Goal: Task Accomplishment & Management: Complete application form

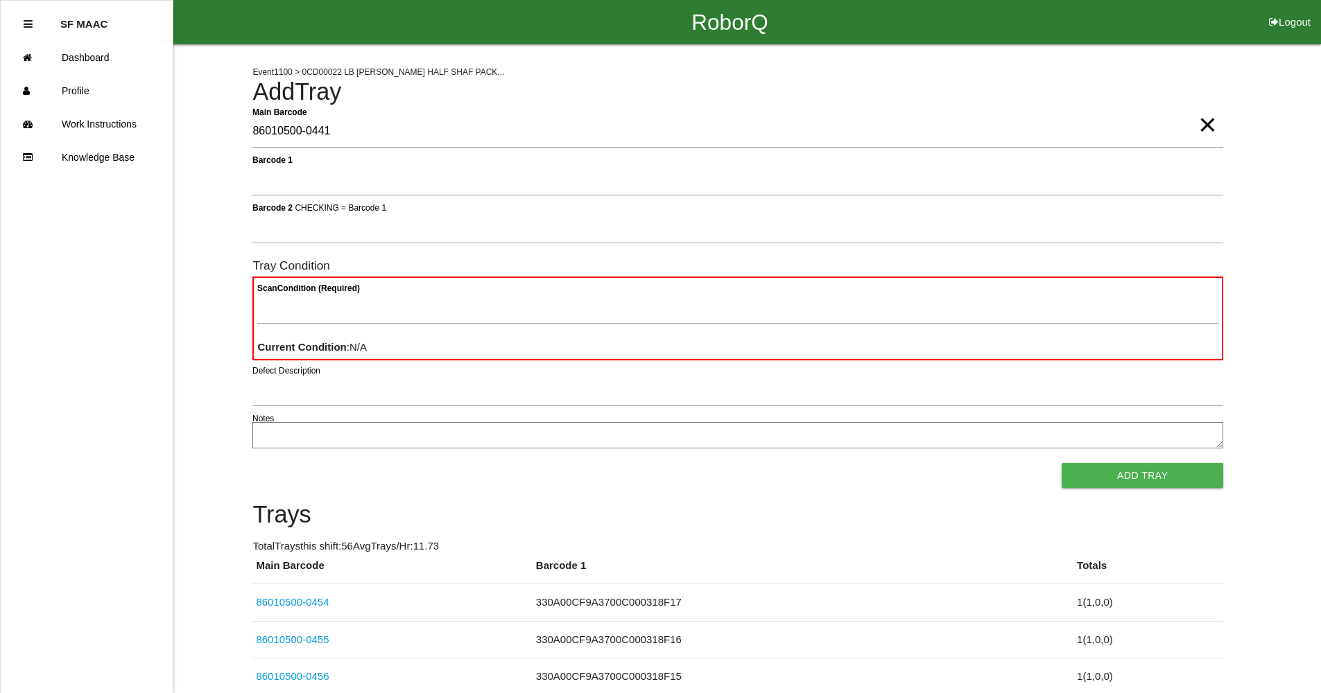
type Barcode "86010500-0441"
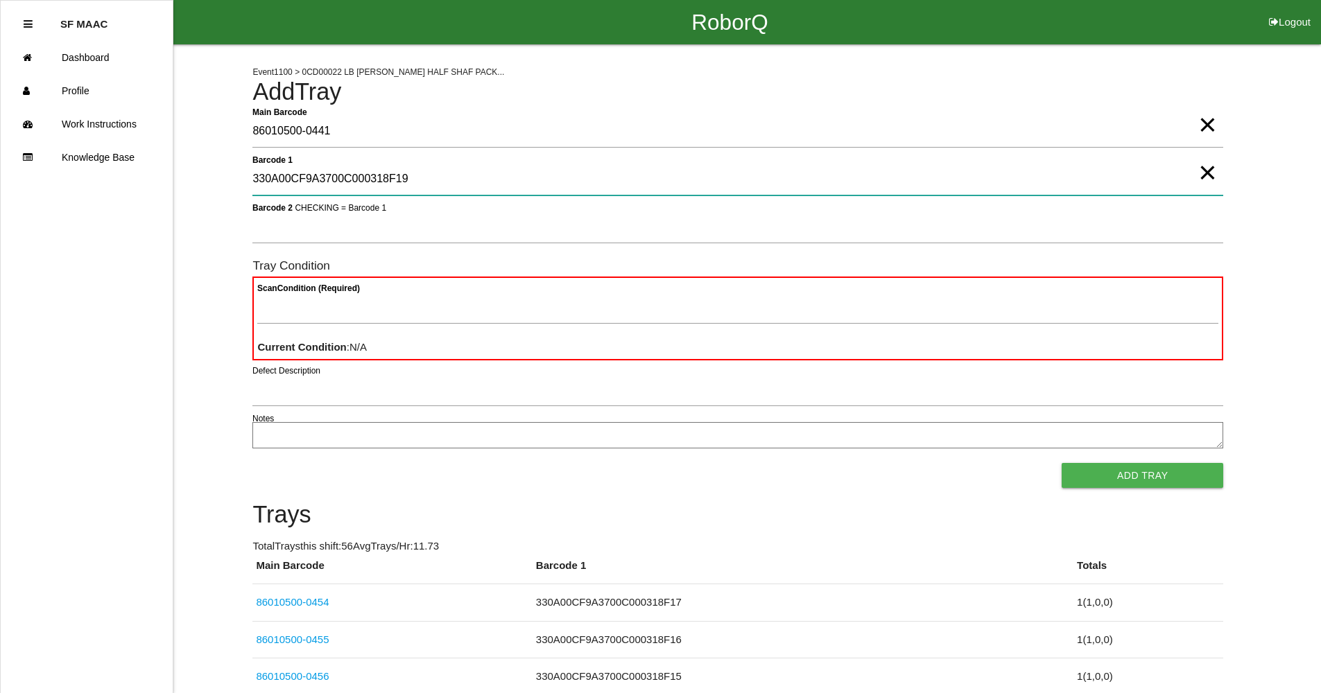
type 1 "330A00CF9A3700C000318F19"
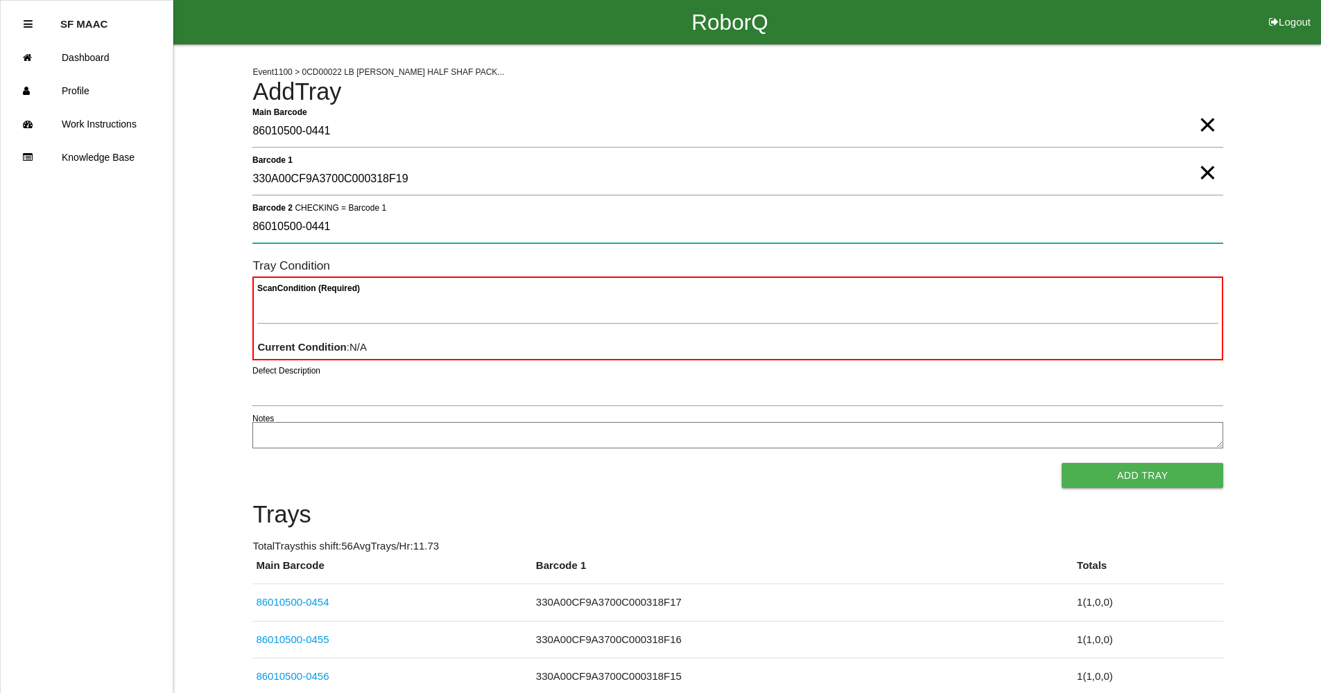
type 2 "86010500-0441"
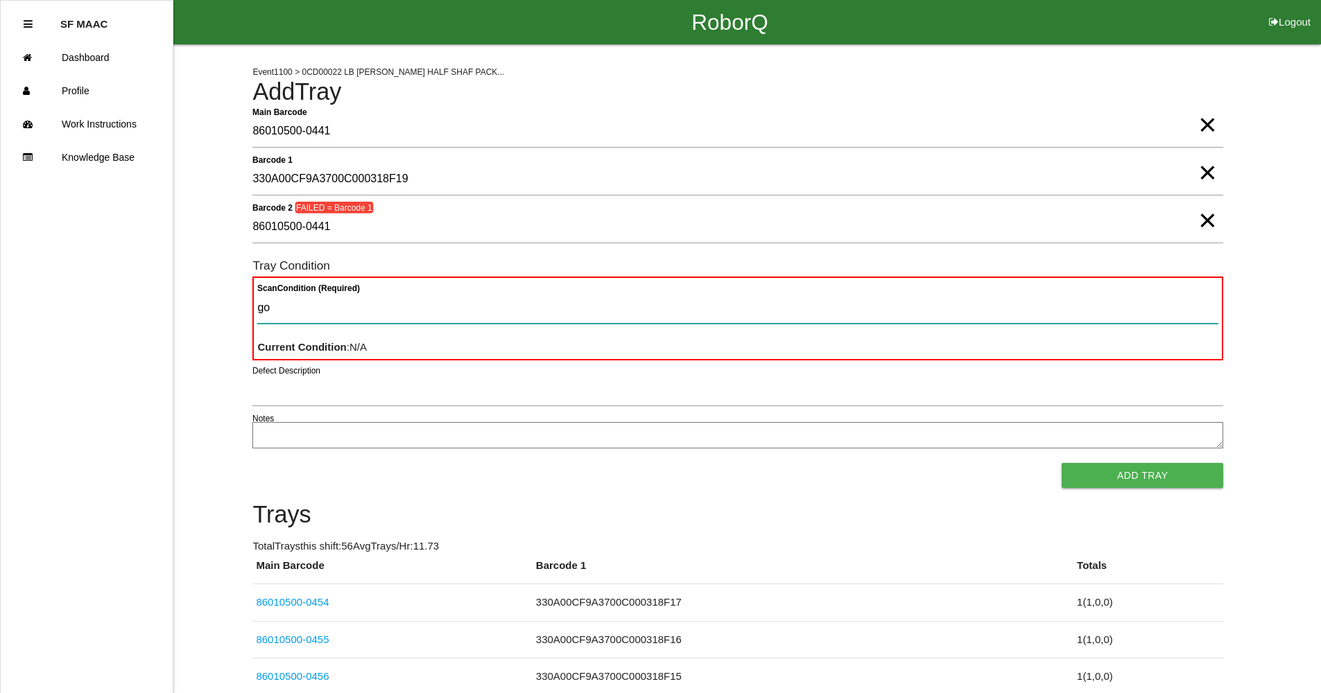
type Condition "goo"
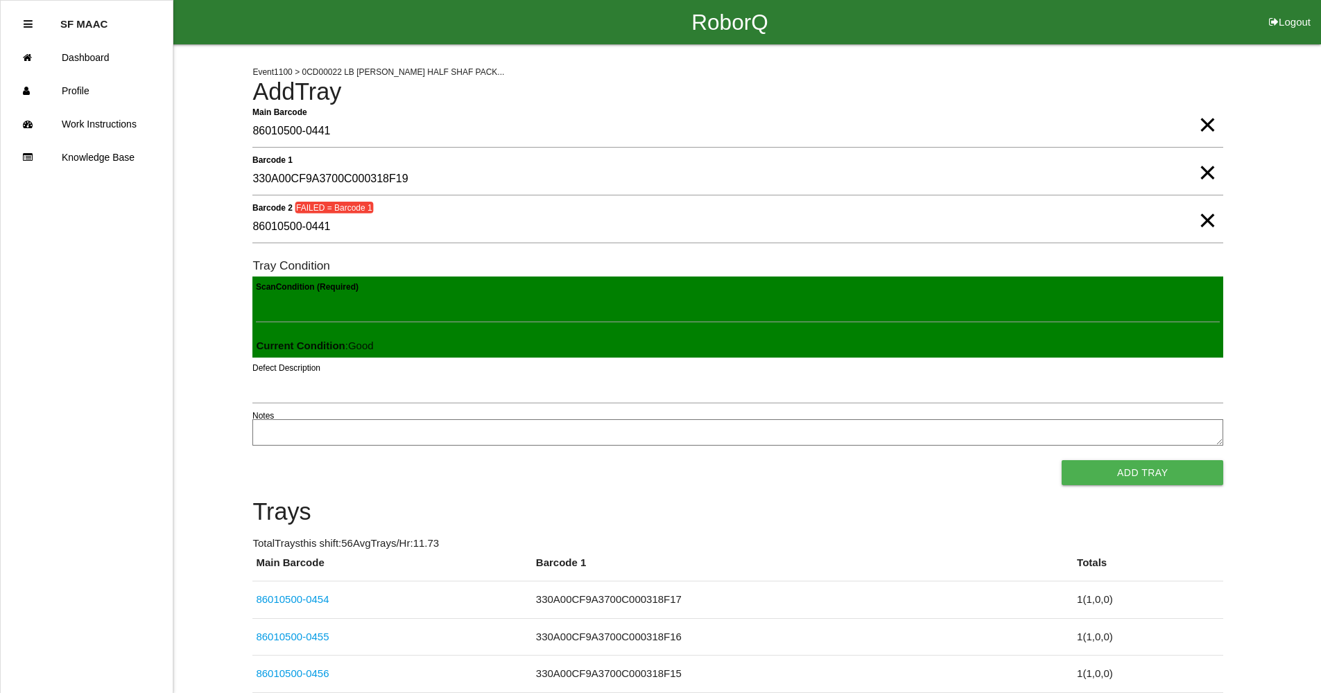
click at [1202, 220] on span "×" at bounding box center [1207, 207] width 18 height 28
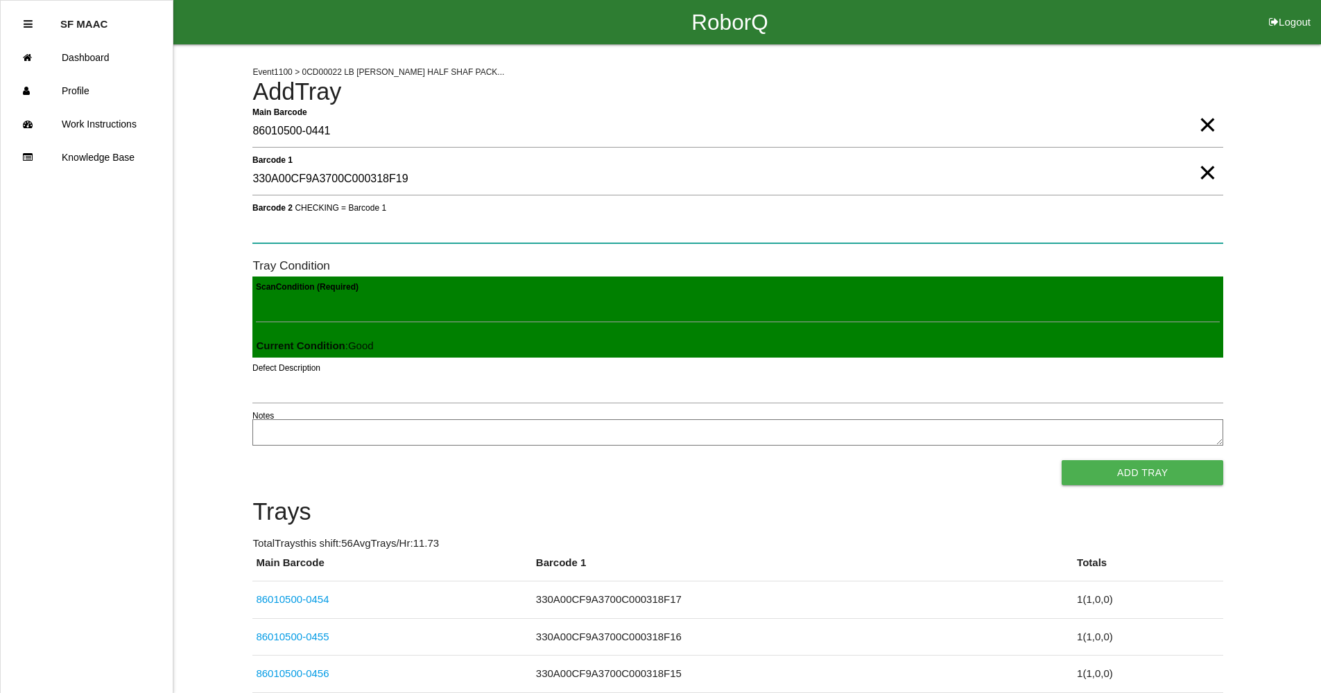
click at [1188, 225] on 2 "Barcode 2 CHECKING = Barcode 1" at bounding box center [737, 227] width 971 height 32
type 2 "330A00CF9A3700C000318F19"
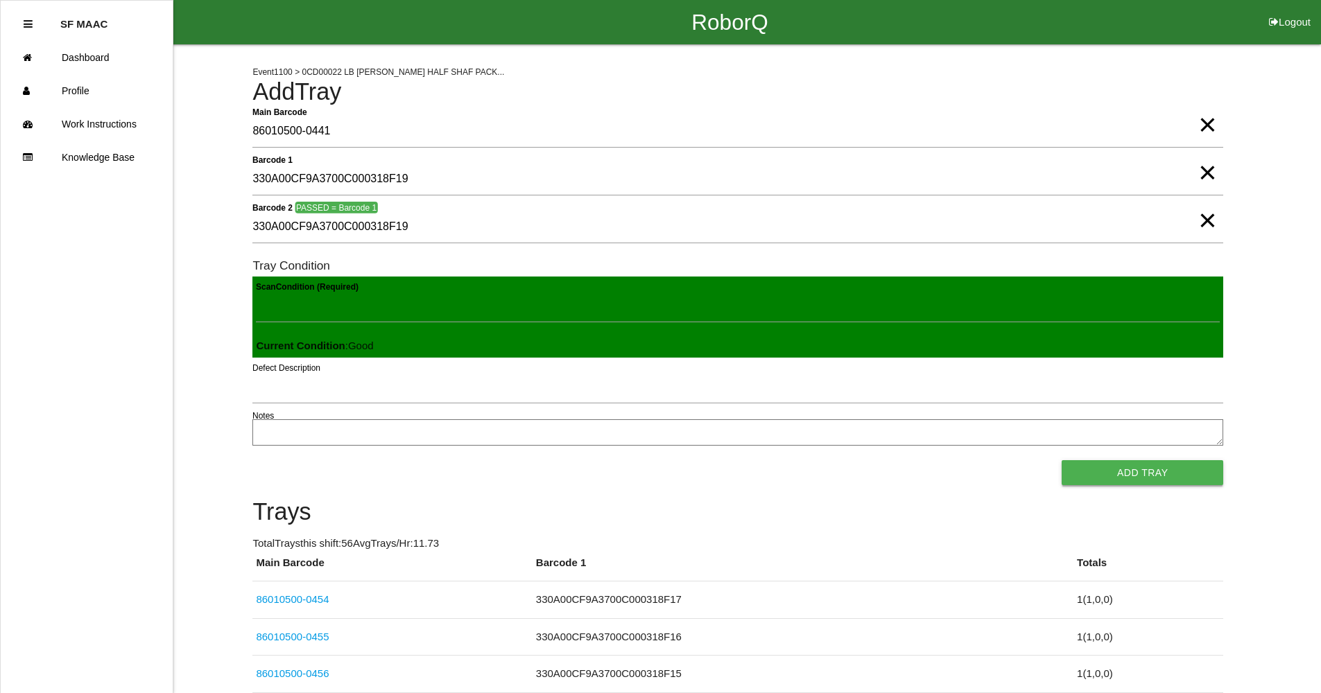
click at [1195, 481] on button "Add Tray" at bounding box center [1143, 472] width 162 height 25
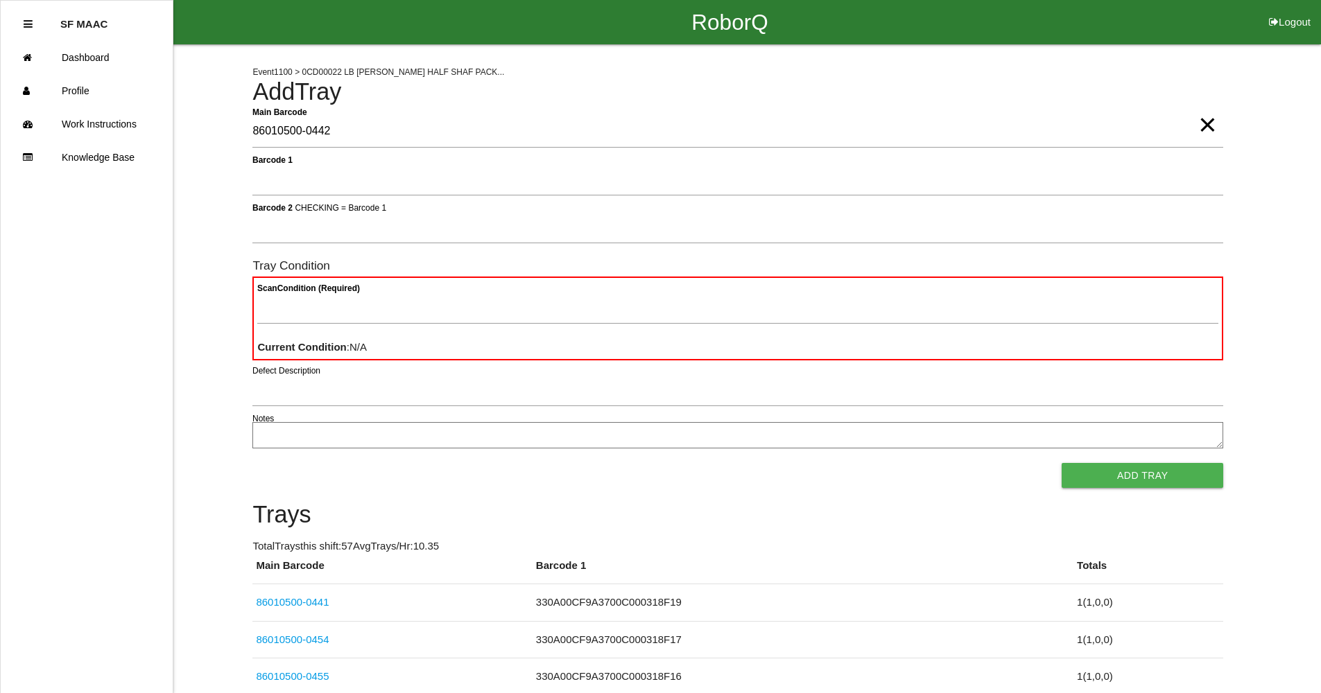
type Barcode "86010500-0442"
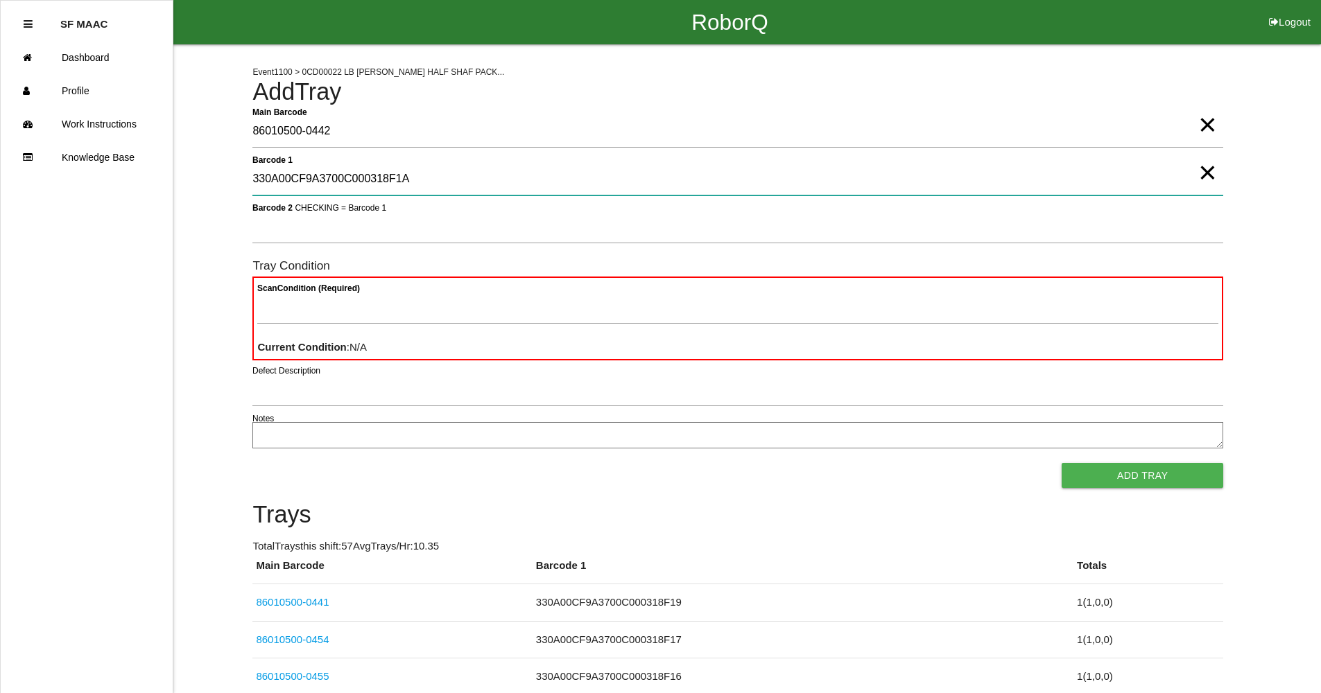
type 1 "330A00CF9A3700C000318F1A"
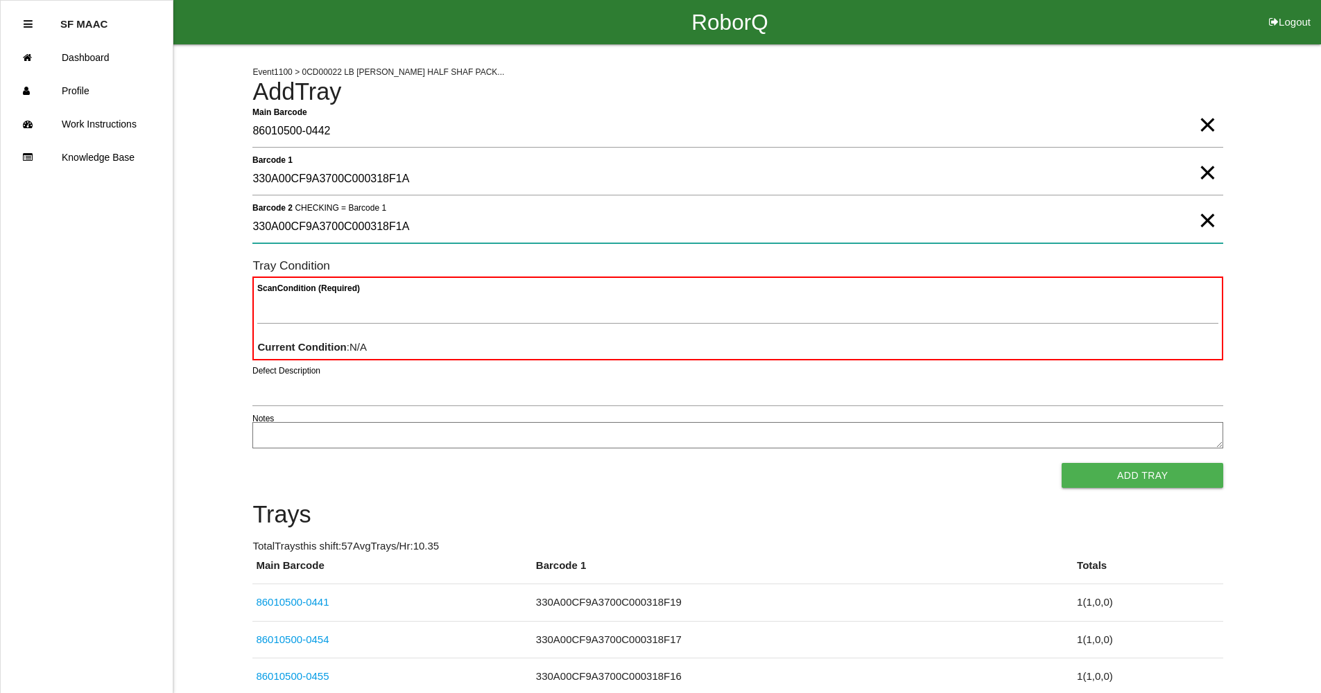
type 2 "330A00CF9A3700C000318F1A"
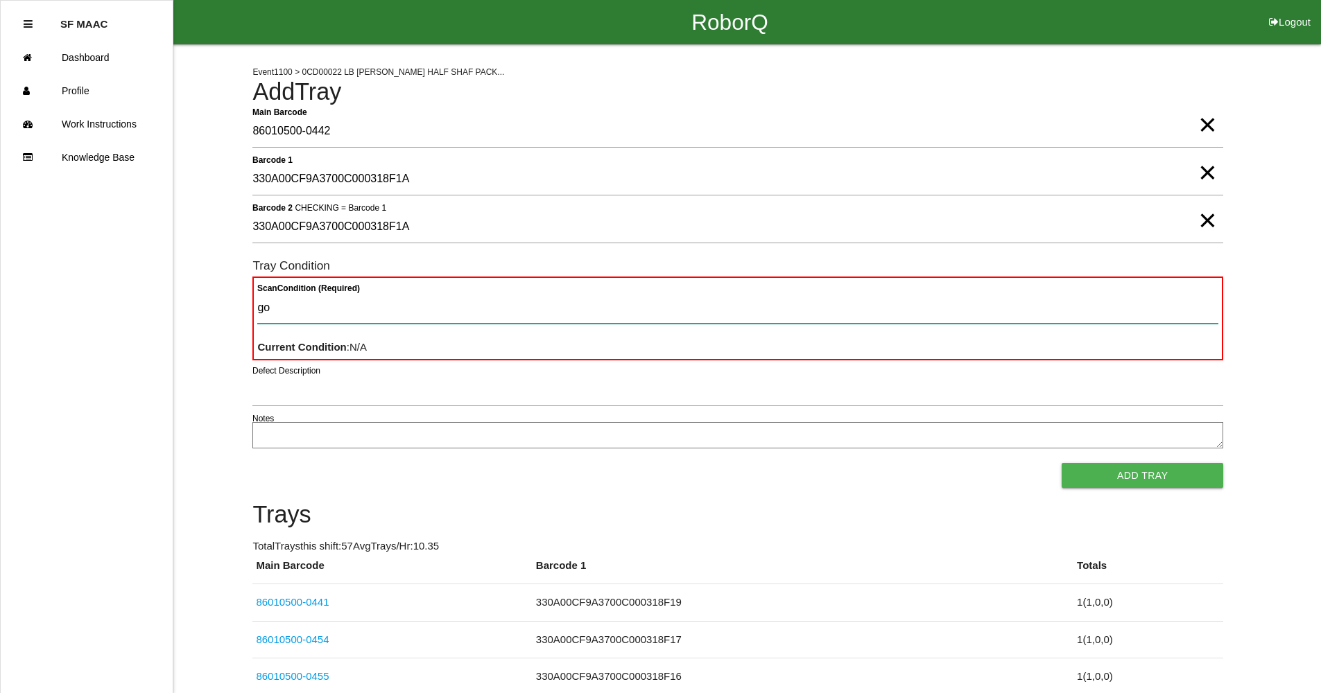
type Condition "goo"
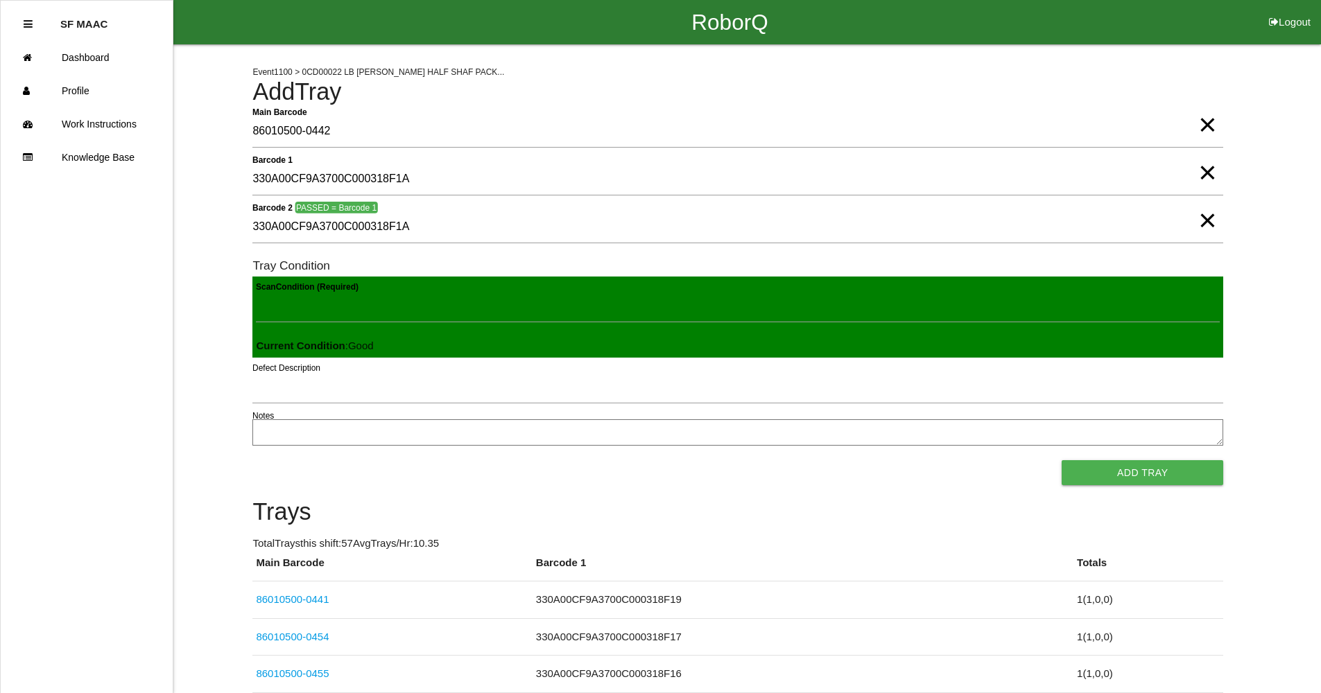
click at [1062, 460] on button "Add Tray" at bounding box center [1143, 472] width 162 height 25
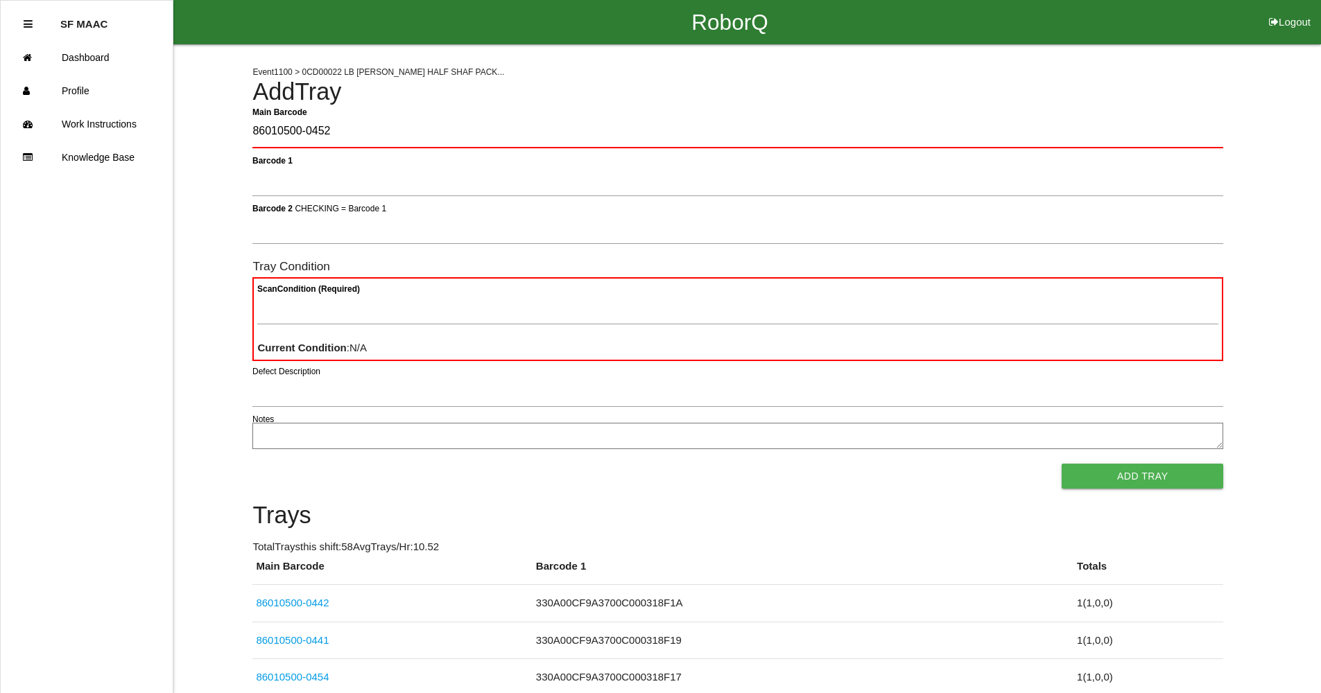
type Barcode "86010500-0452"
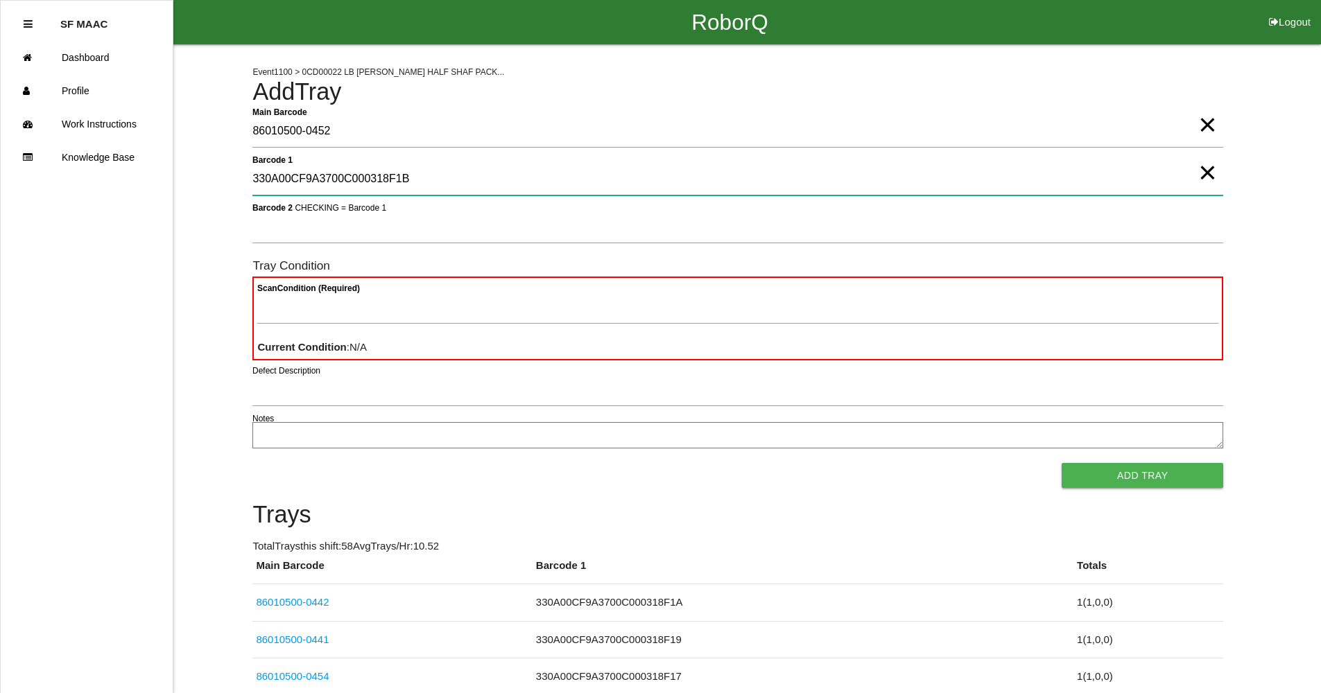
type 1 "330A00CF9A3700C000318F1B"
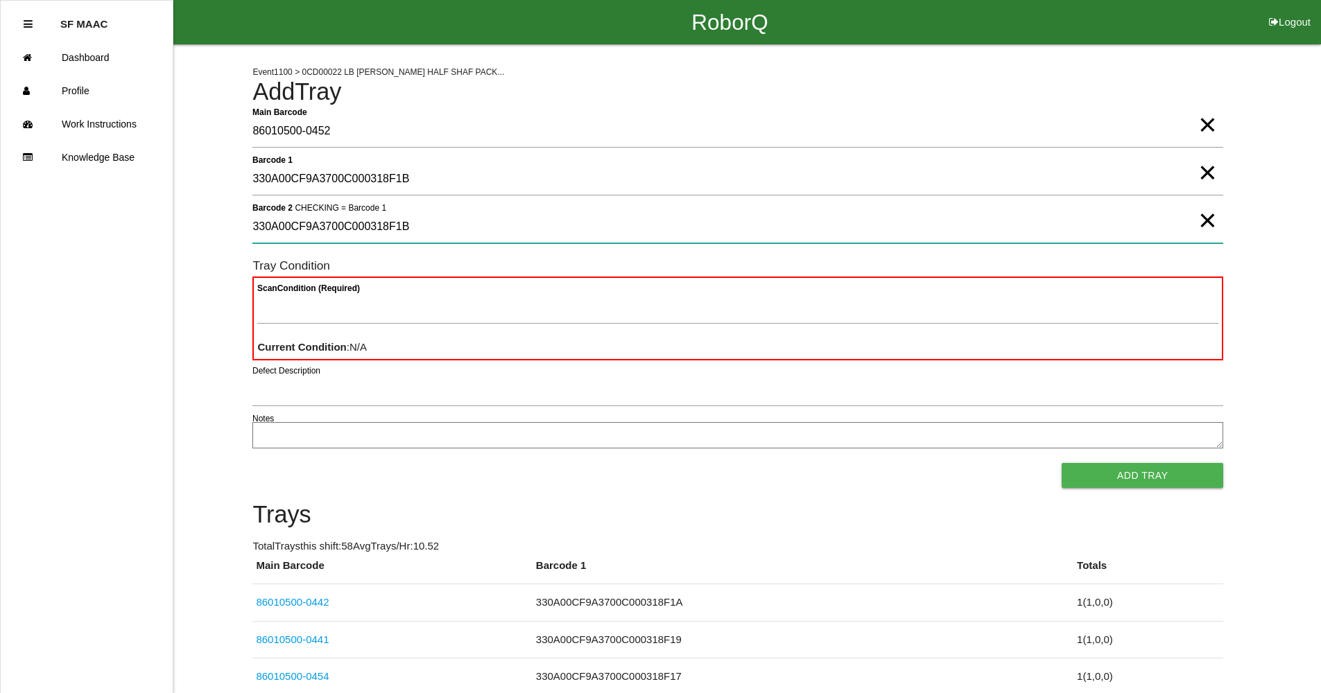
type 2 "330A00CF9A3700C000318F1B"
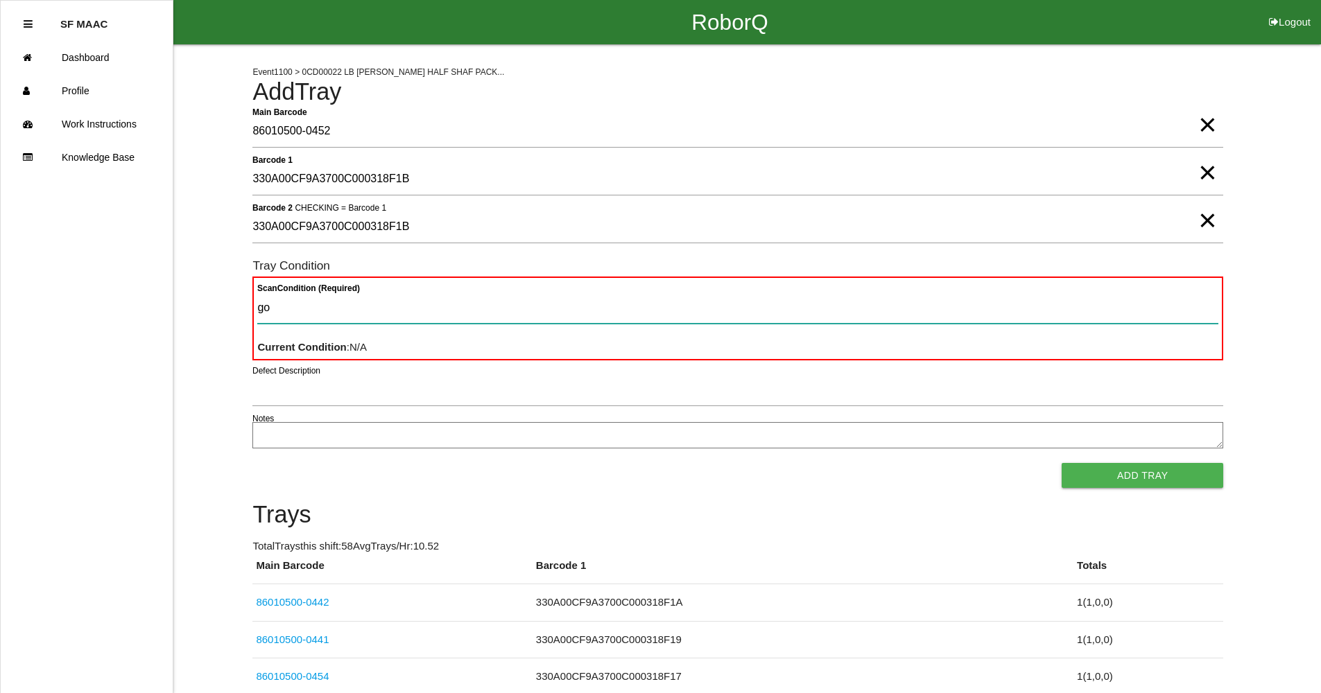
type Condition "goo"
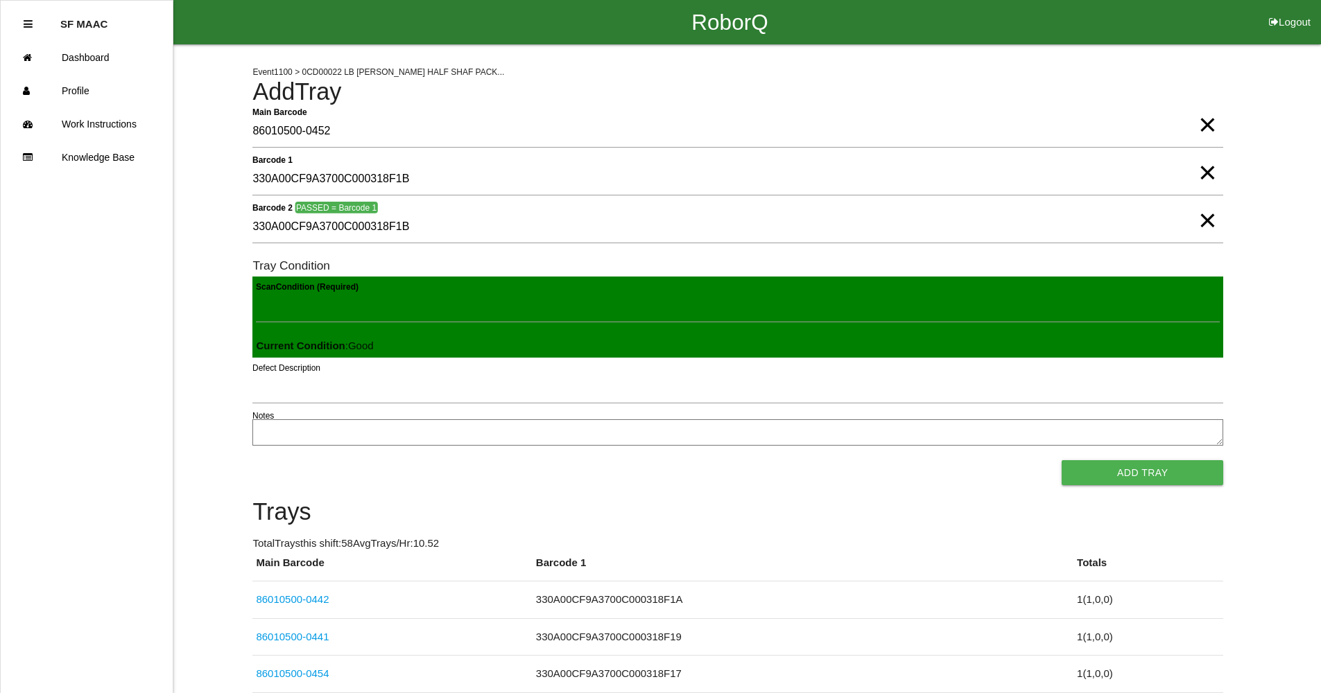
click at [1062, 460] on button "Add Tray" at bounding box center [1143, 472] width 162 height 25
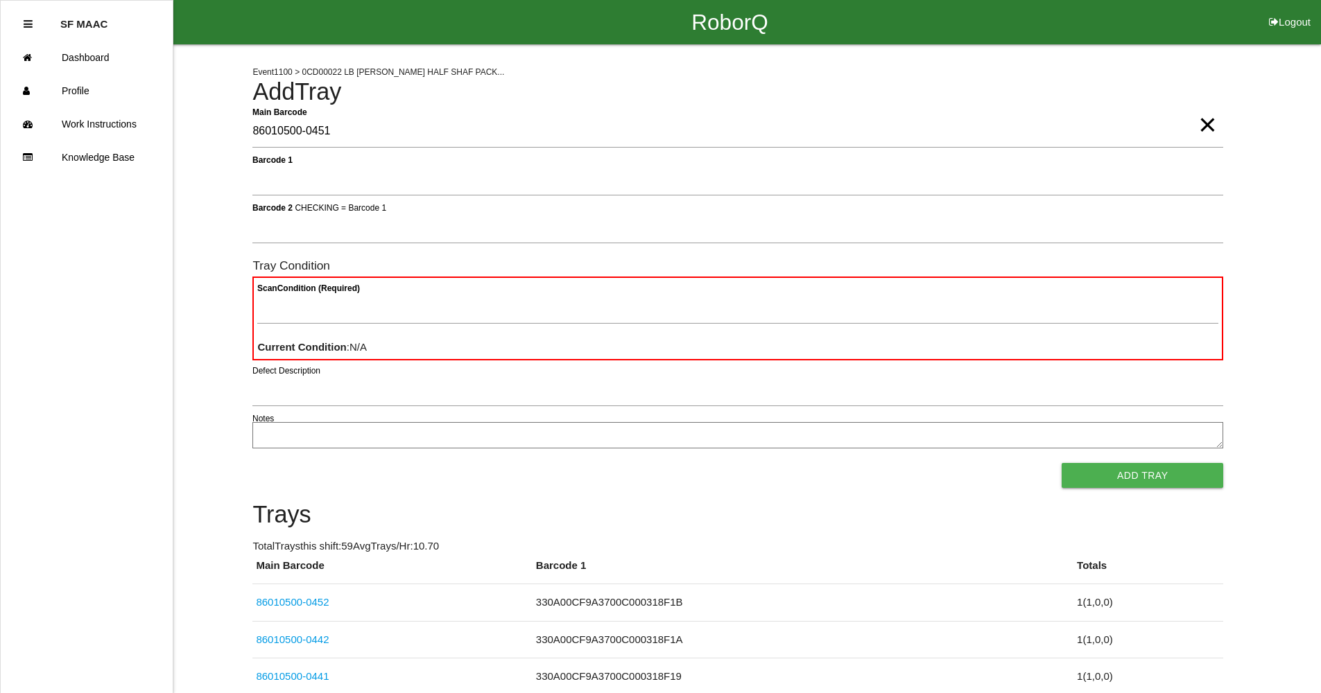
type Barcode "86010500-0451"
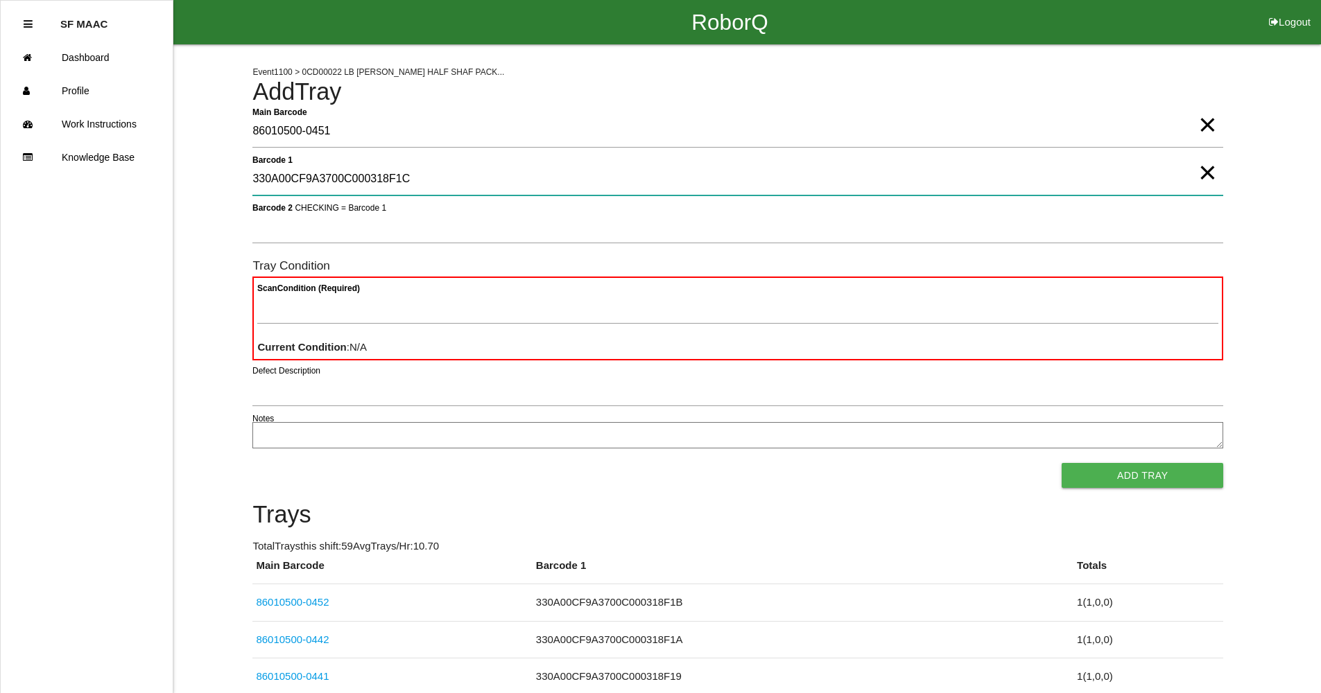
type 1 "330A00CF9A3700C000318F1C"
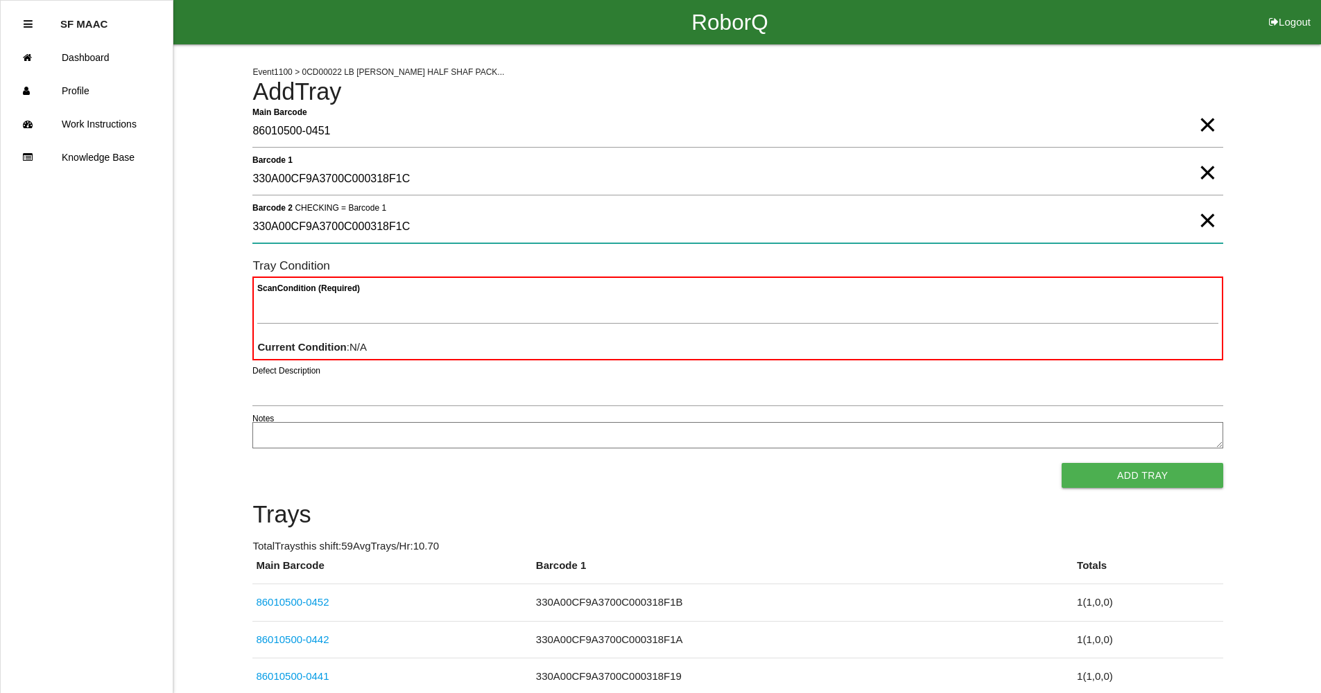
type 2 "330A00CF9A3700C000318F1C"
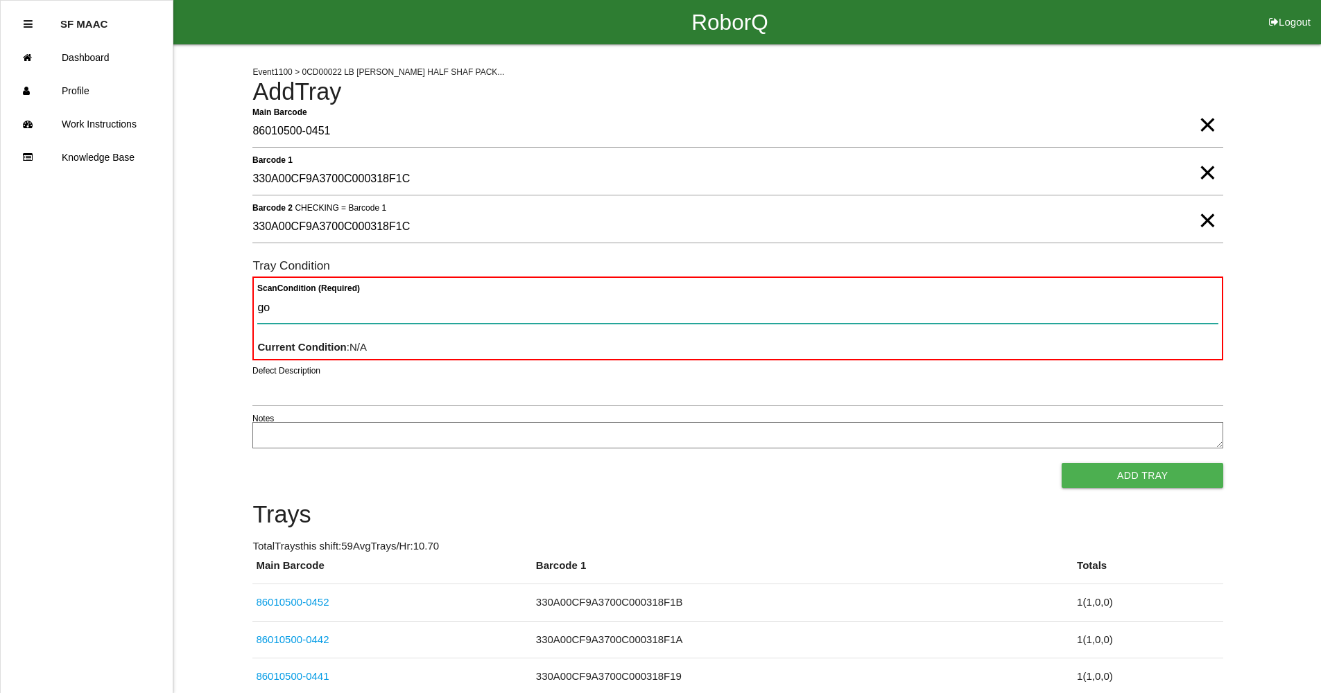
type Condition "goo"
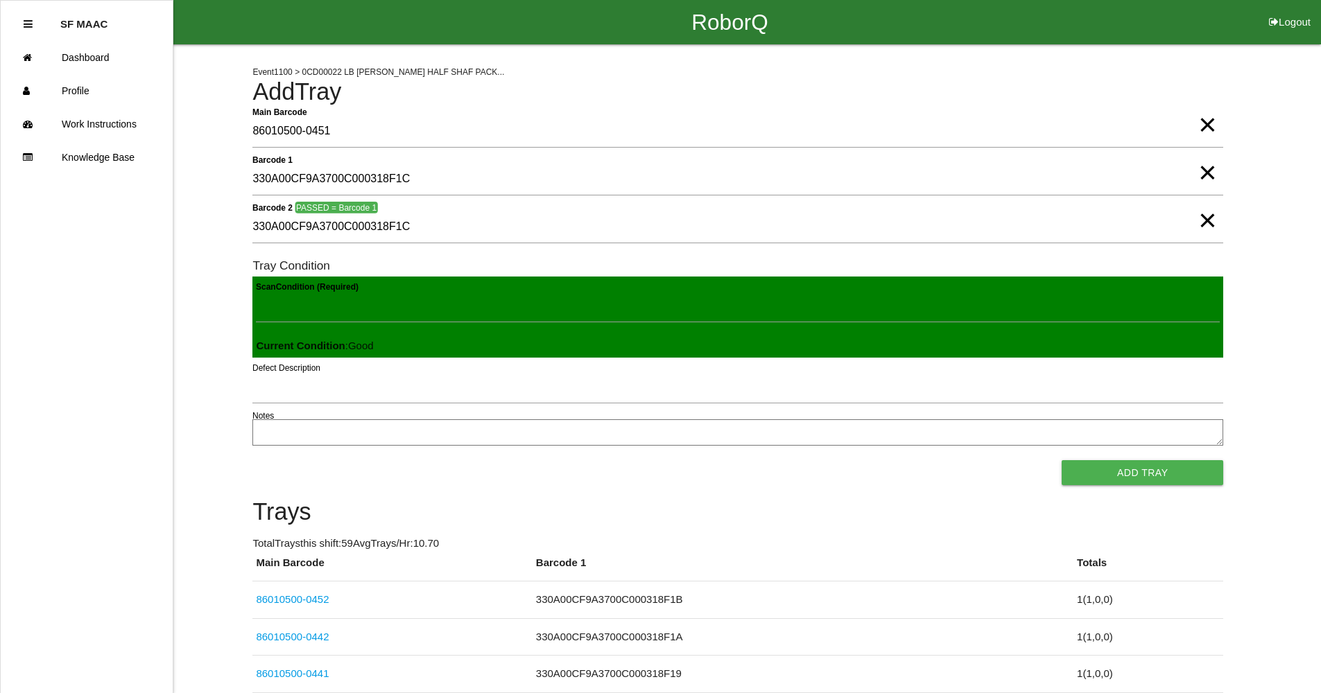
click at [1062, 460] on button "Add Tray" at bounding box center [1143, 472] width 162 height 25
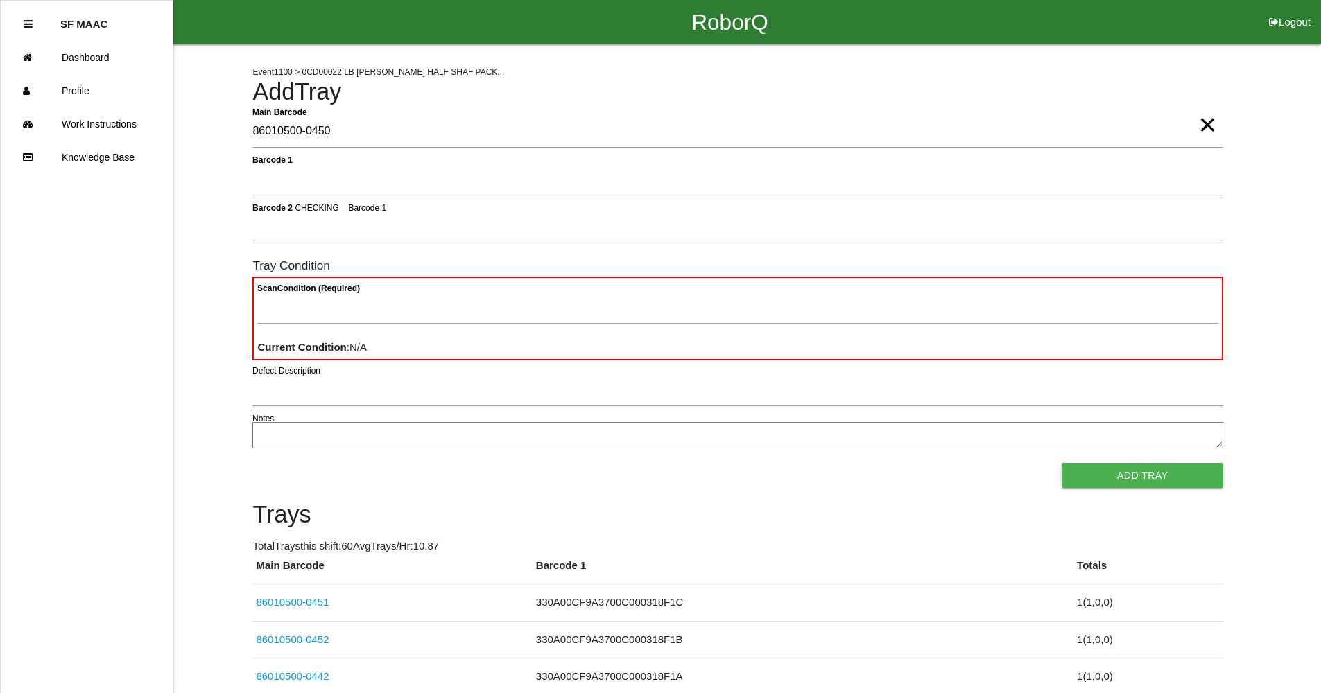
type Barcode "86010500-0450"
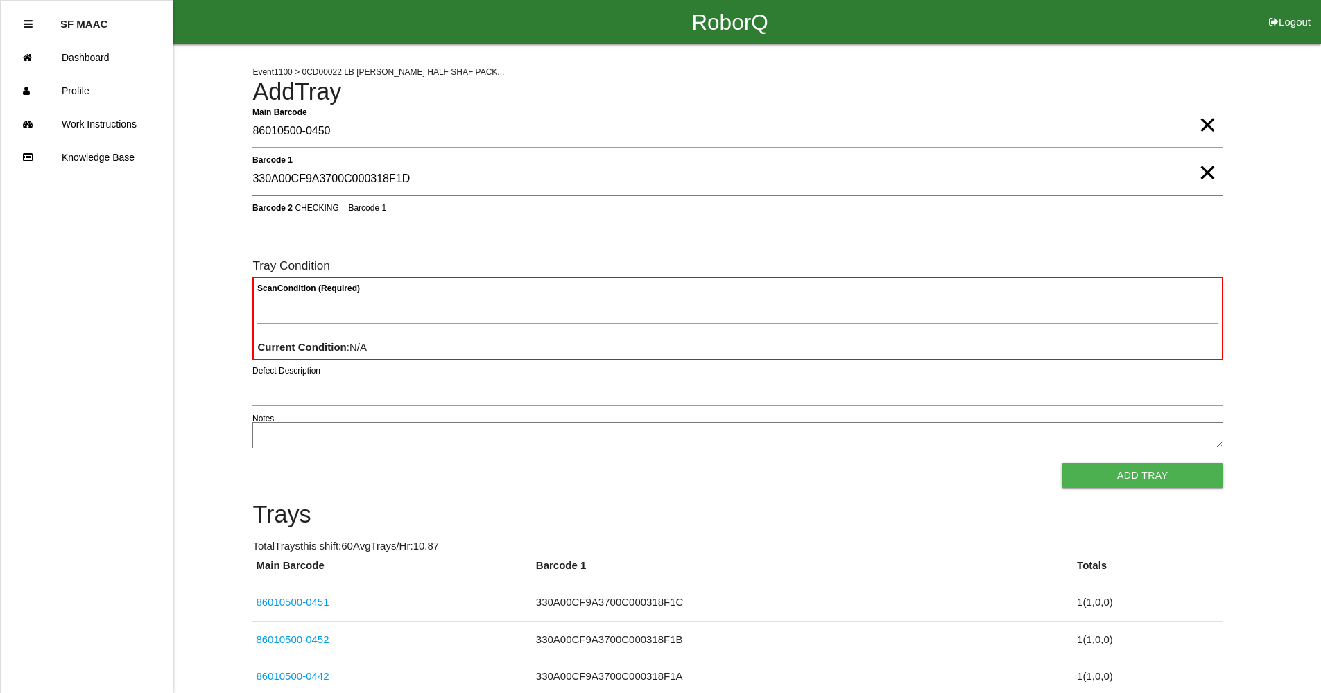
type 1 "330A00CF9A3700C000318F1D"
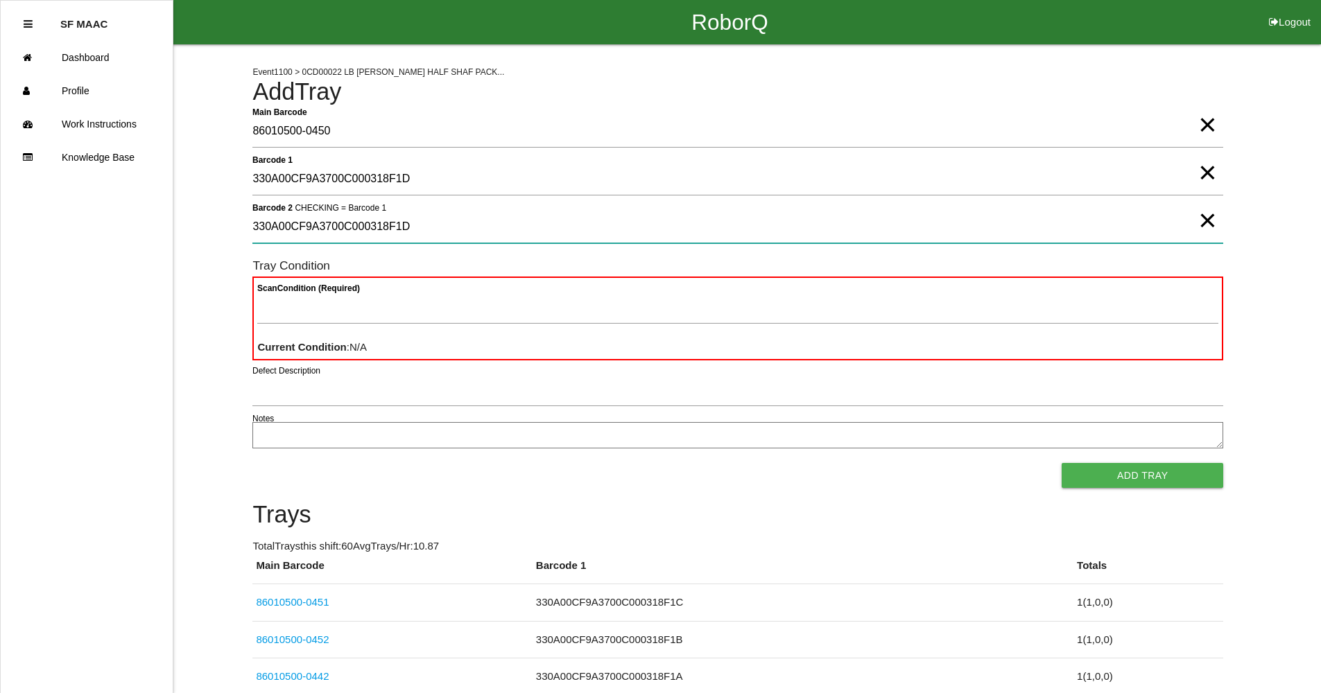
type 2 "330A00CF9A3700C000318F1D"
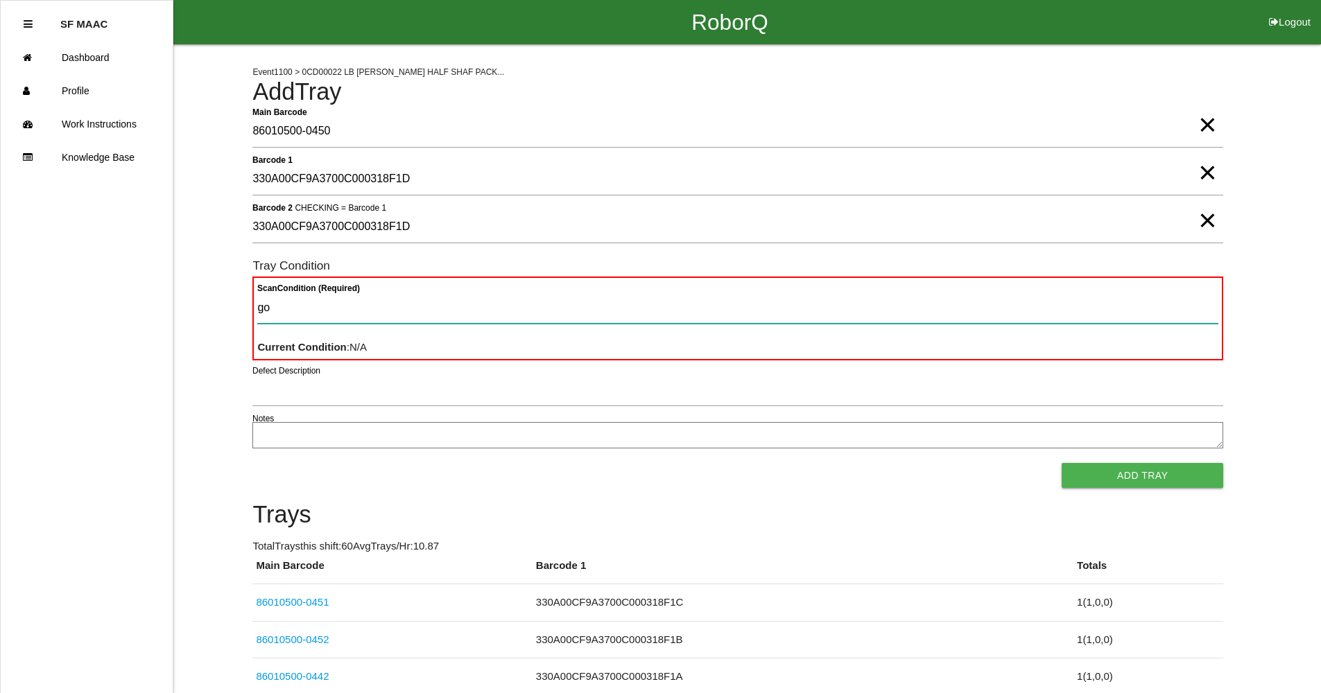
type Condition "goo"
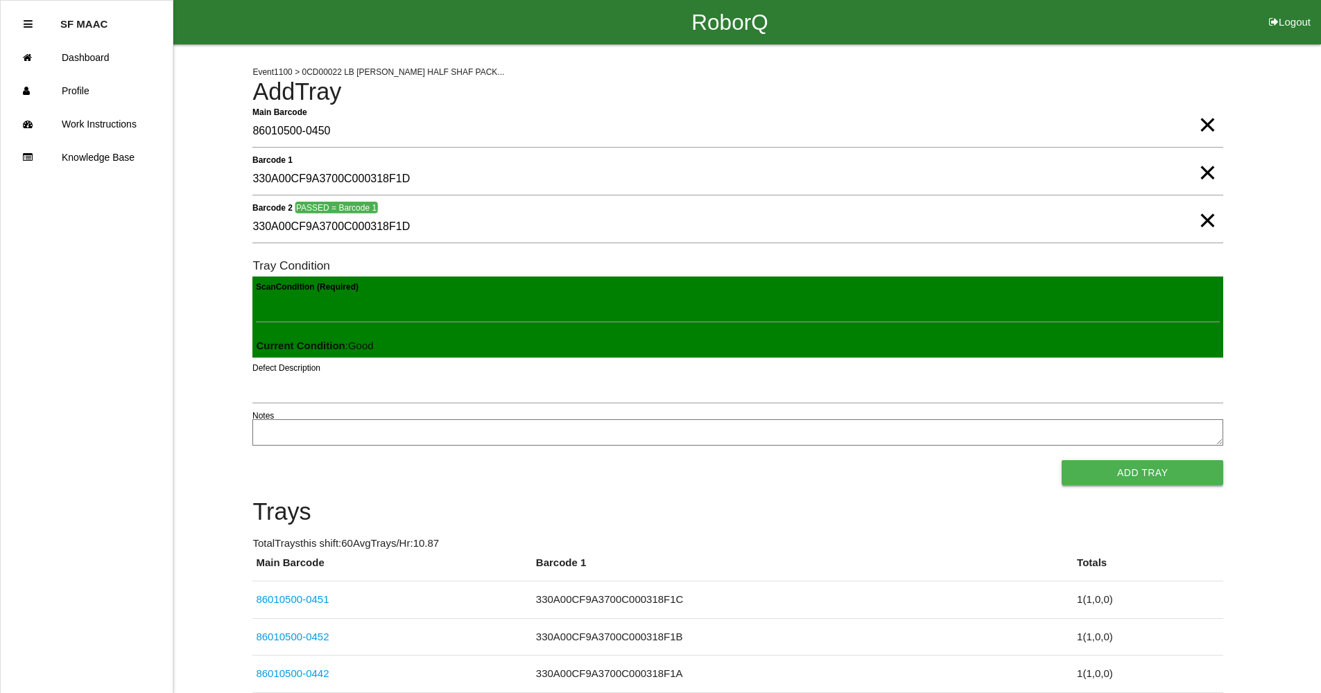
click at [1218, 485] on button "Add Tray" at bounding box center [1143, 472] width 162 height 25
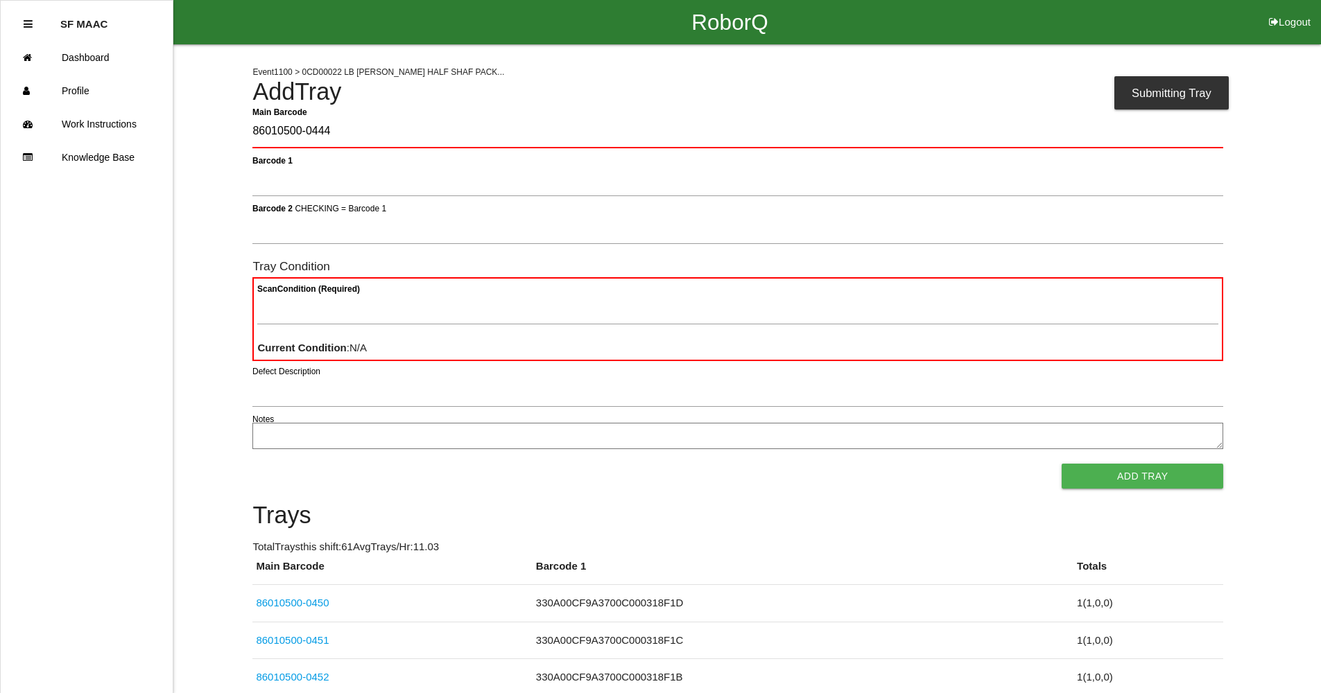
type Barcode "86010500-0444"
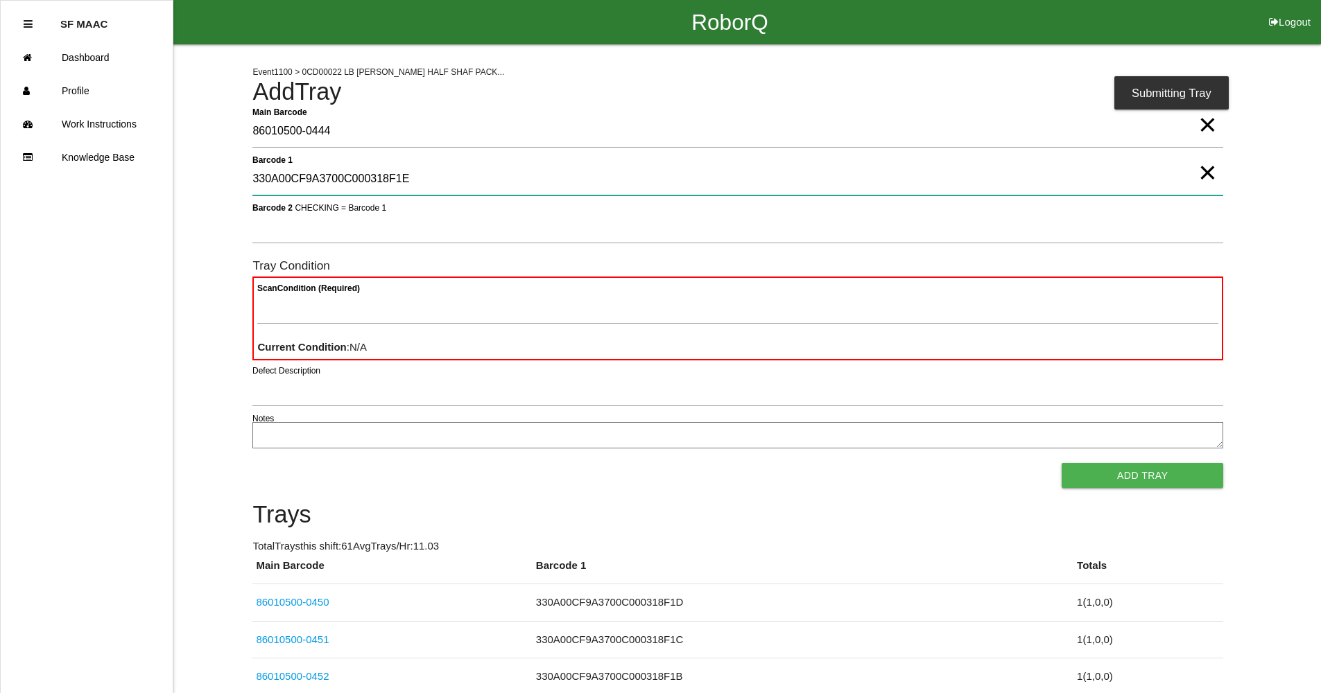
type 1 "330A00CF9A3700C000318F1E"
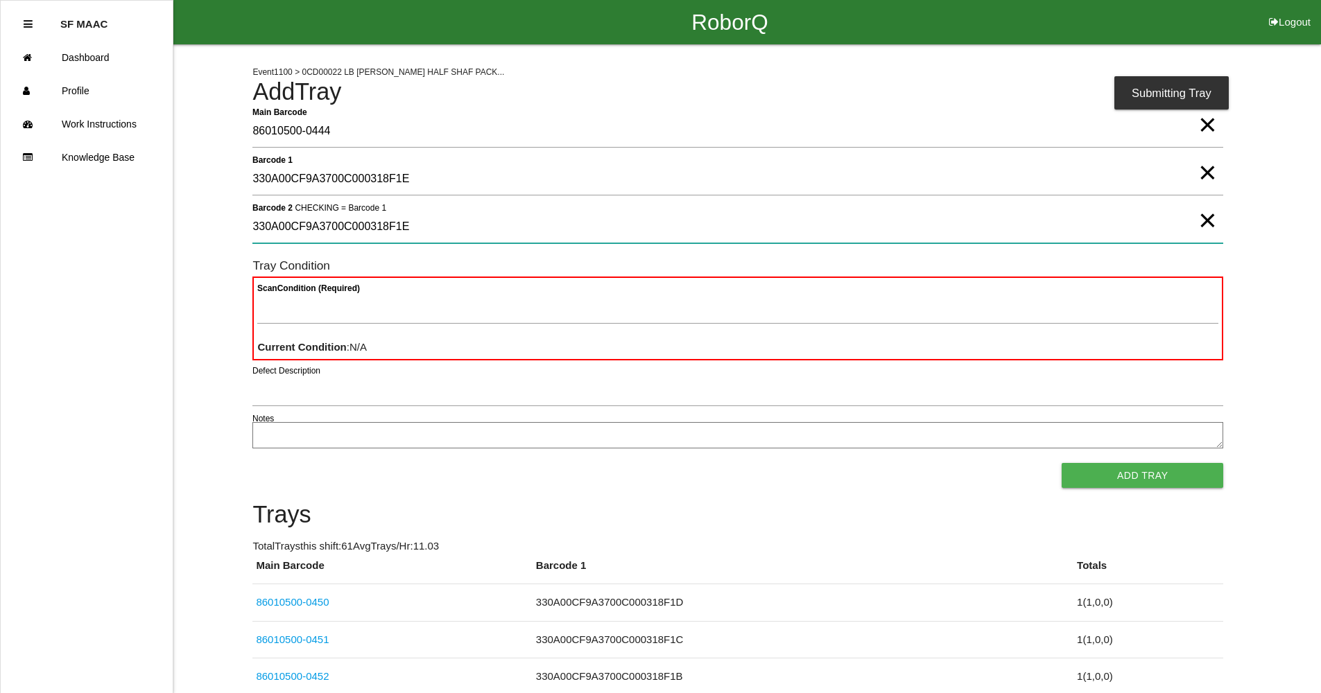
type 2 "330A00CF9A3700C000318F1E"
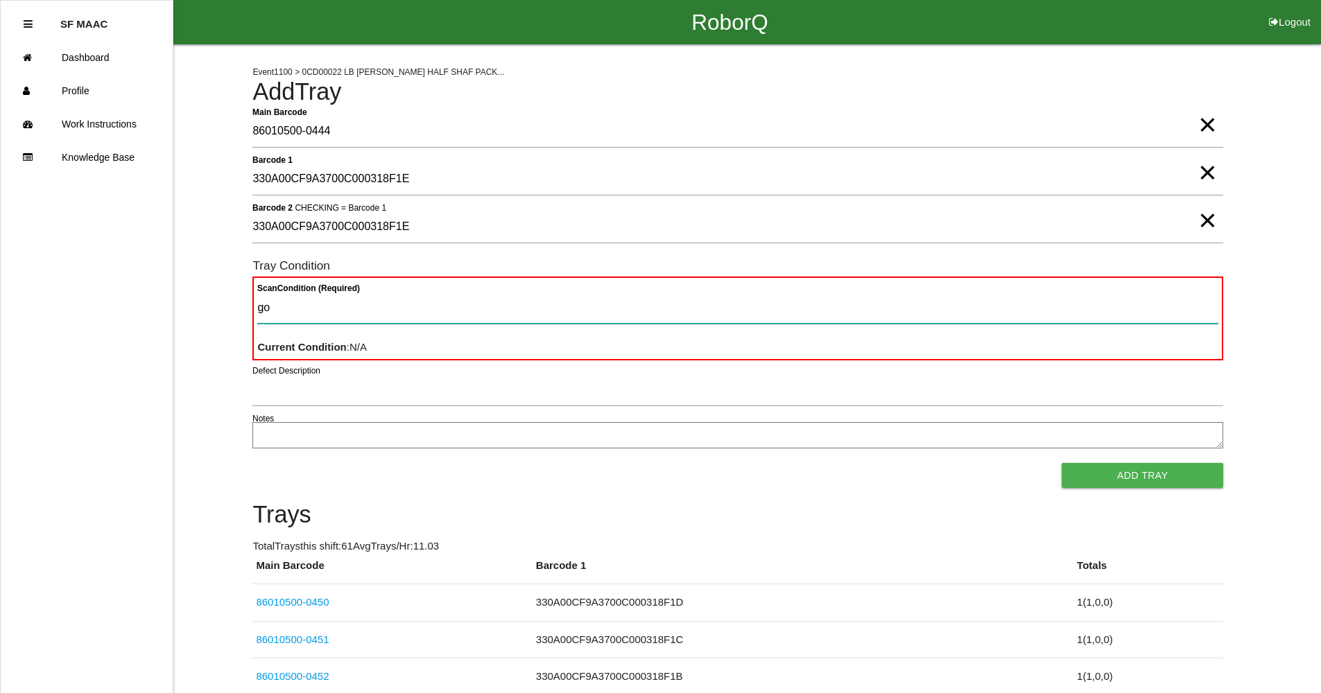
type Condition "goo"
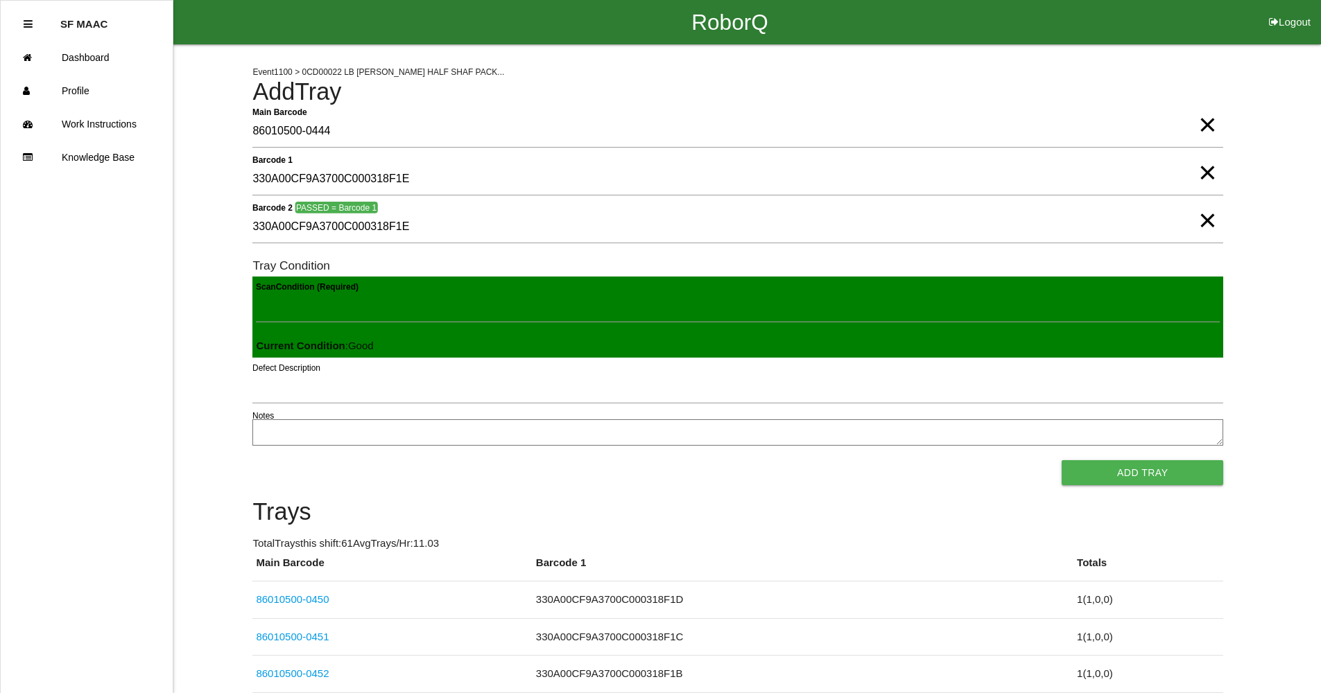
click at [1062, 460] on button "Add Tray" at bounding box center [1143, 472] width 162 height 25
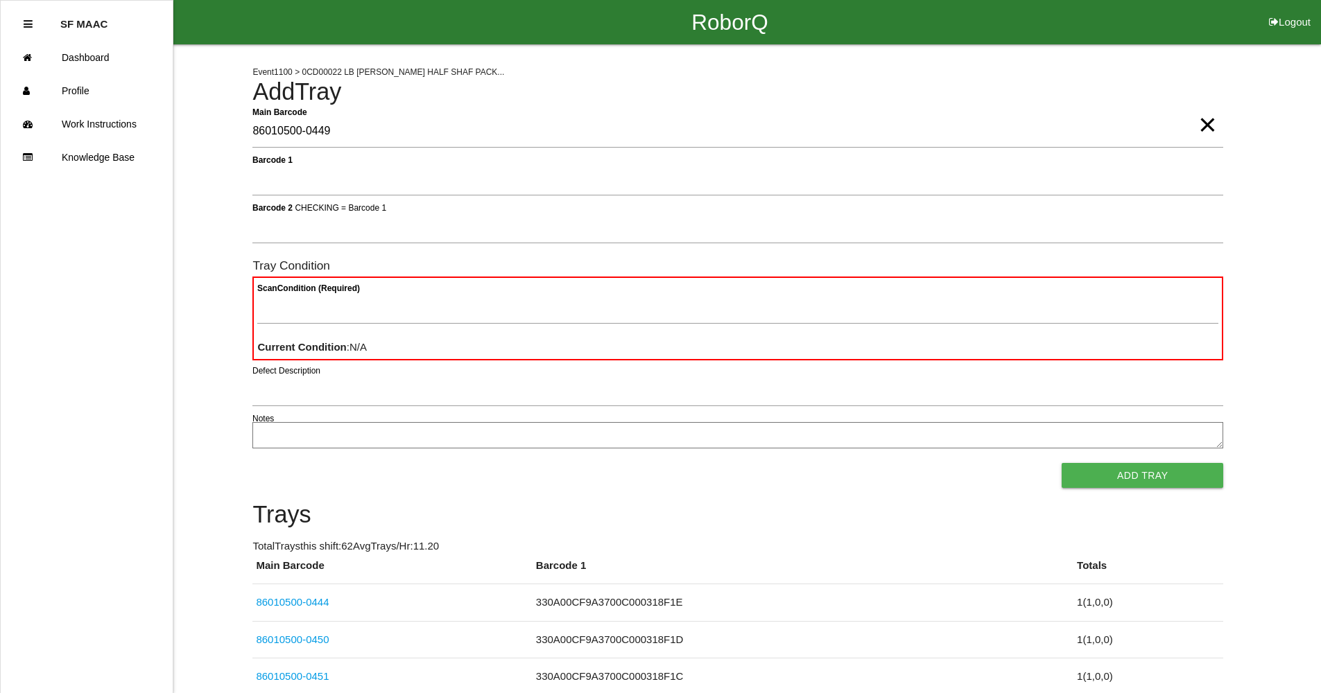
type Barcode "86010500-0449"
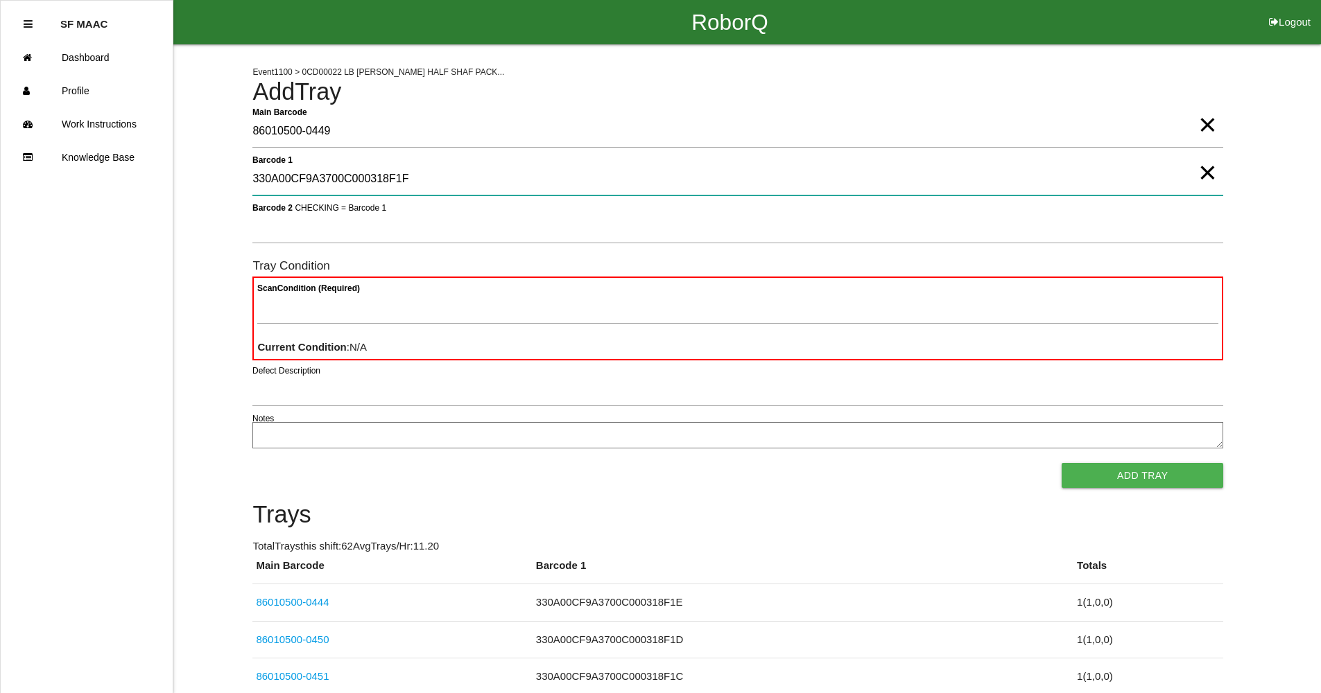
type 1 "330A00CF9A3700C000318F1F"
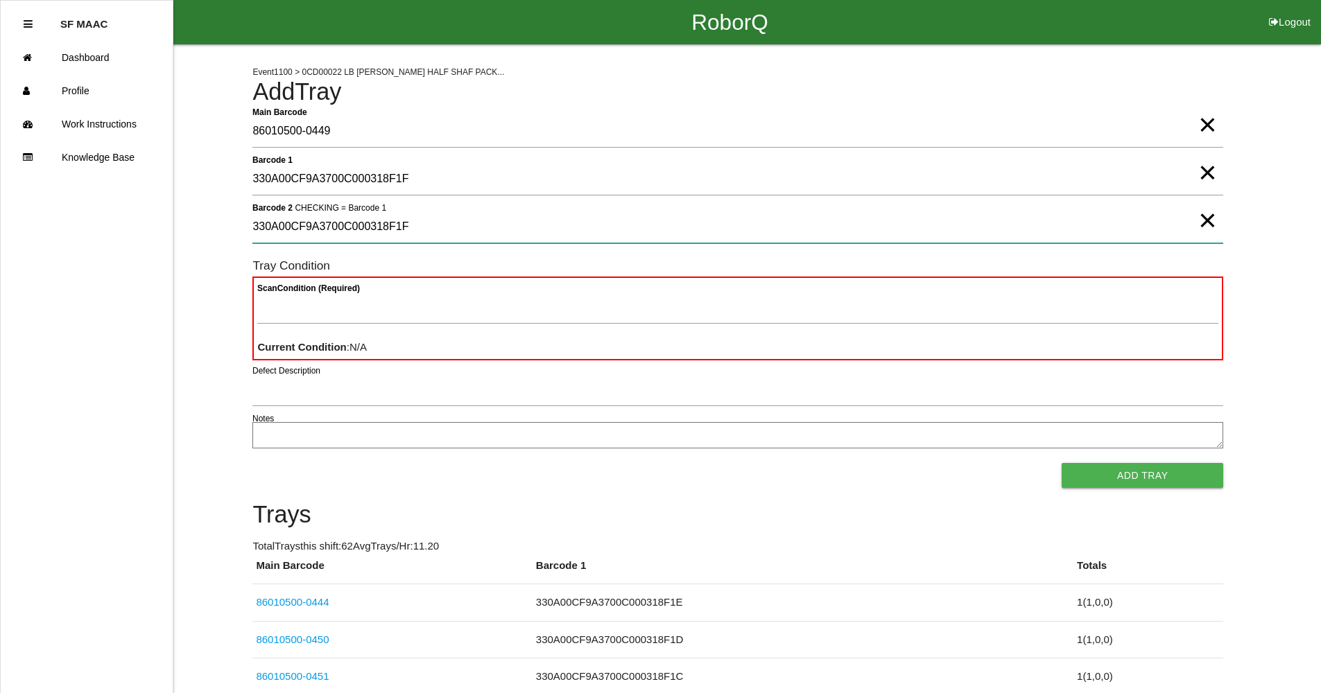
type 2 "330A00CF9A3700C000318F1F"
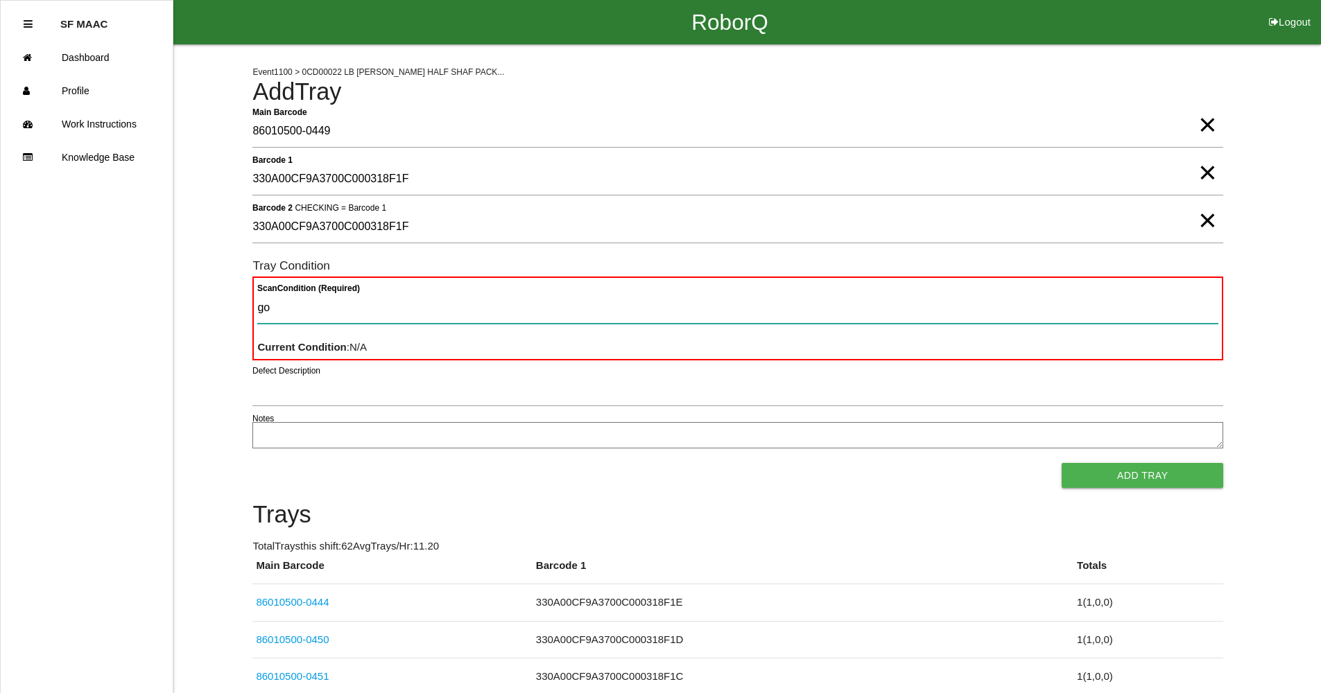
type Condition "goo"
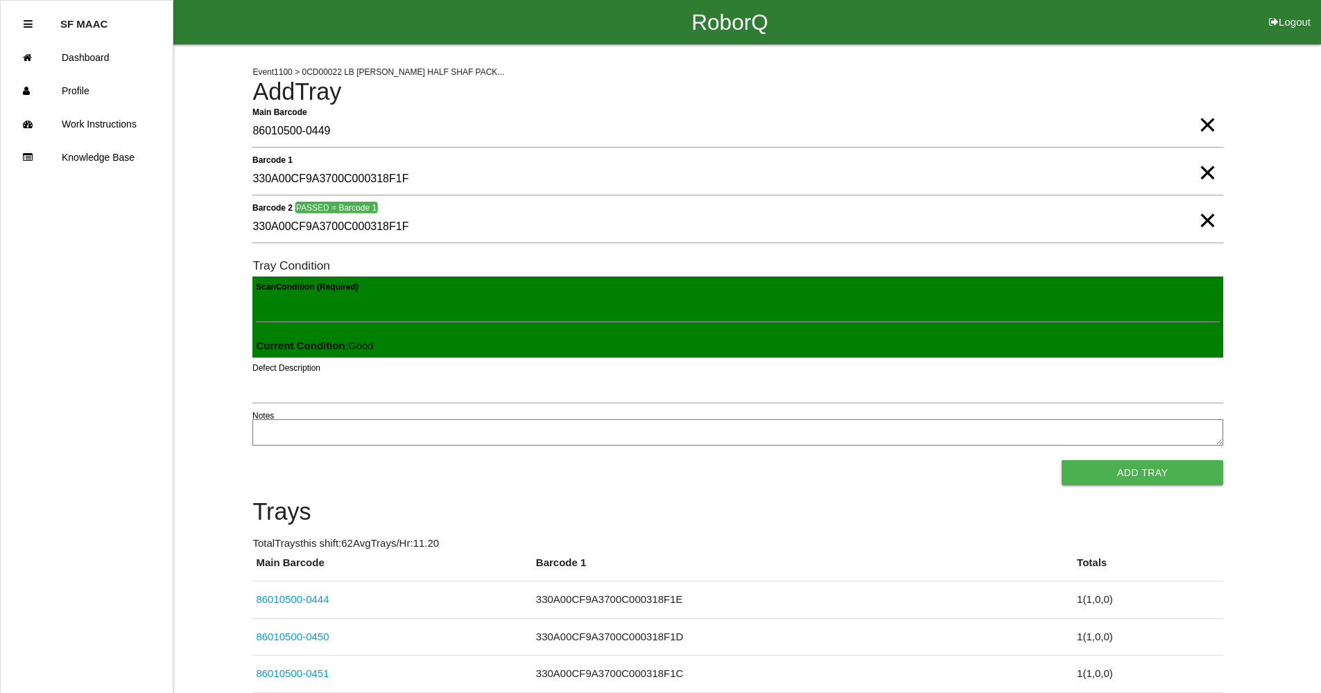
click at [1062, 460] on button "Add Tray" at bounding box center [1143, 472] width 162 height 25
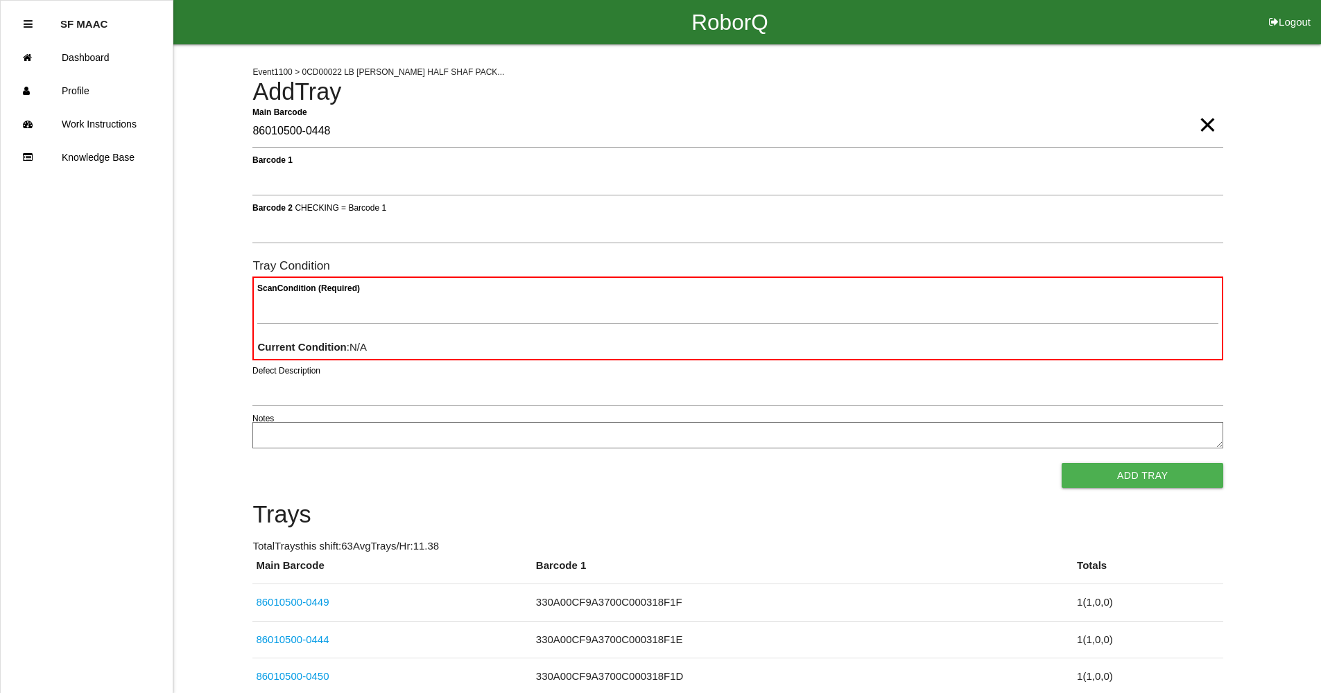
type Barcode "86010500-0448"
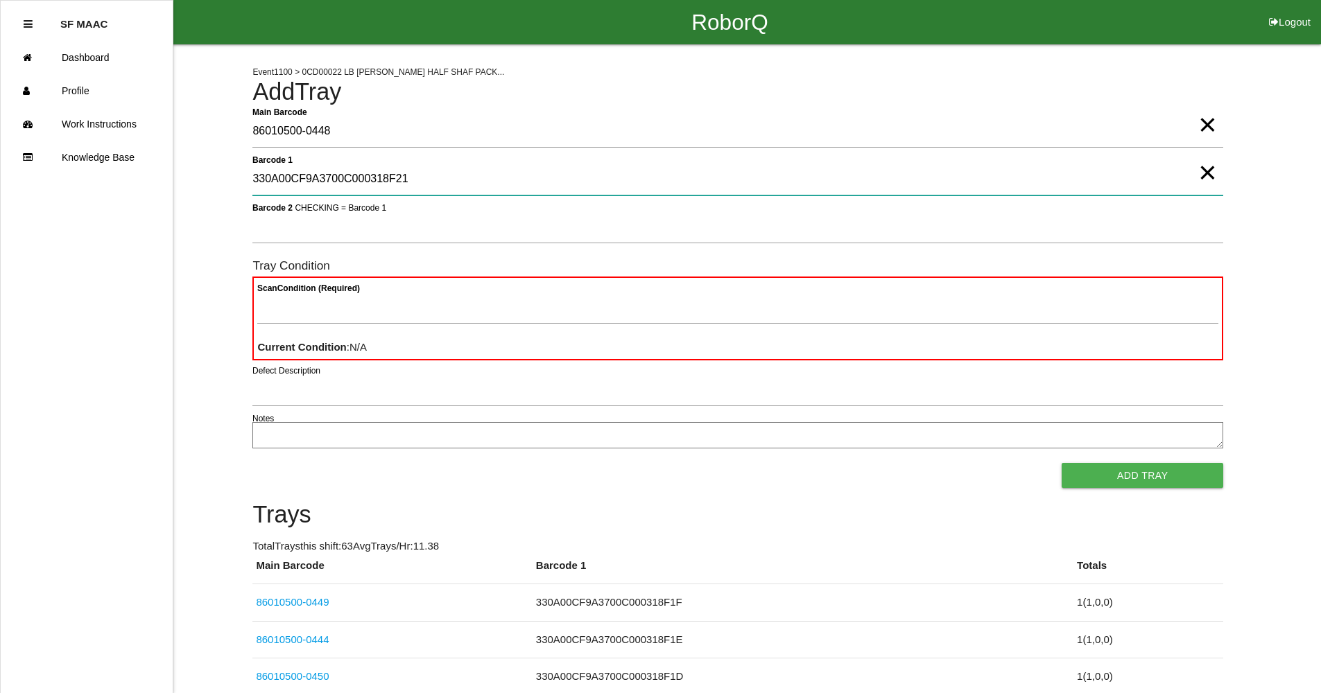
type 1 "330A00CF9A3700C000318F21"
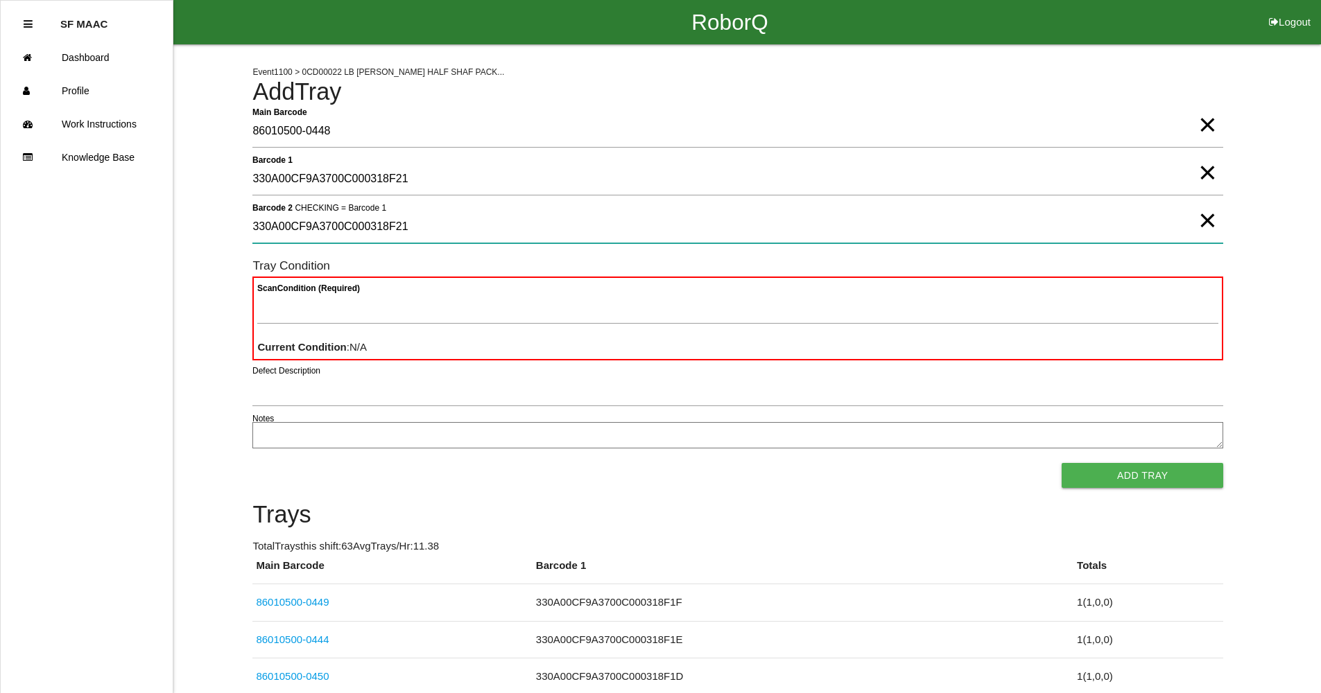
type 2 "330A00CF9A3700C000318F21"
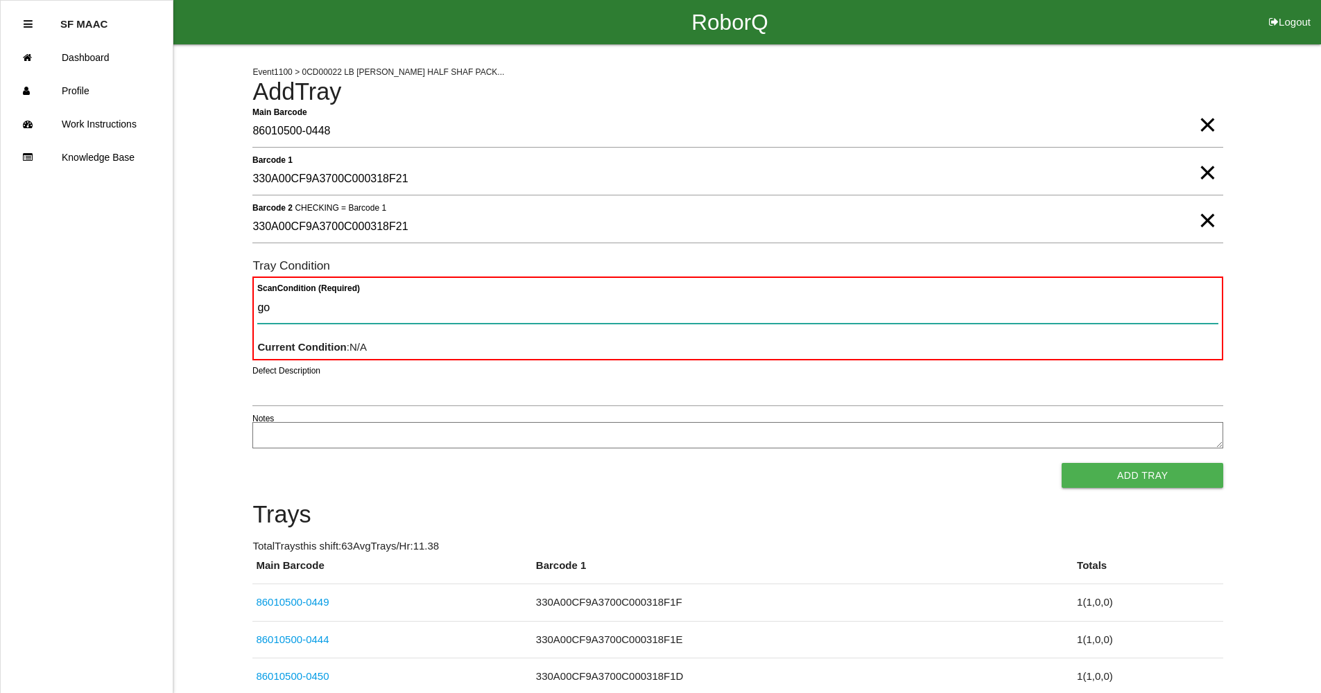
type Condition "goo"
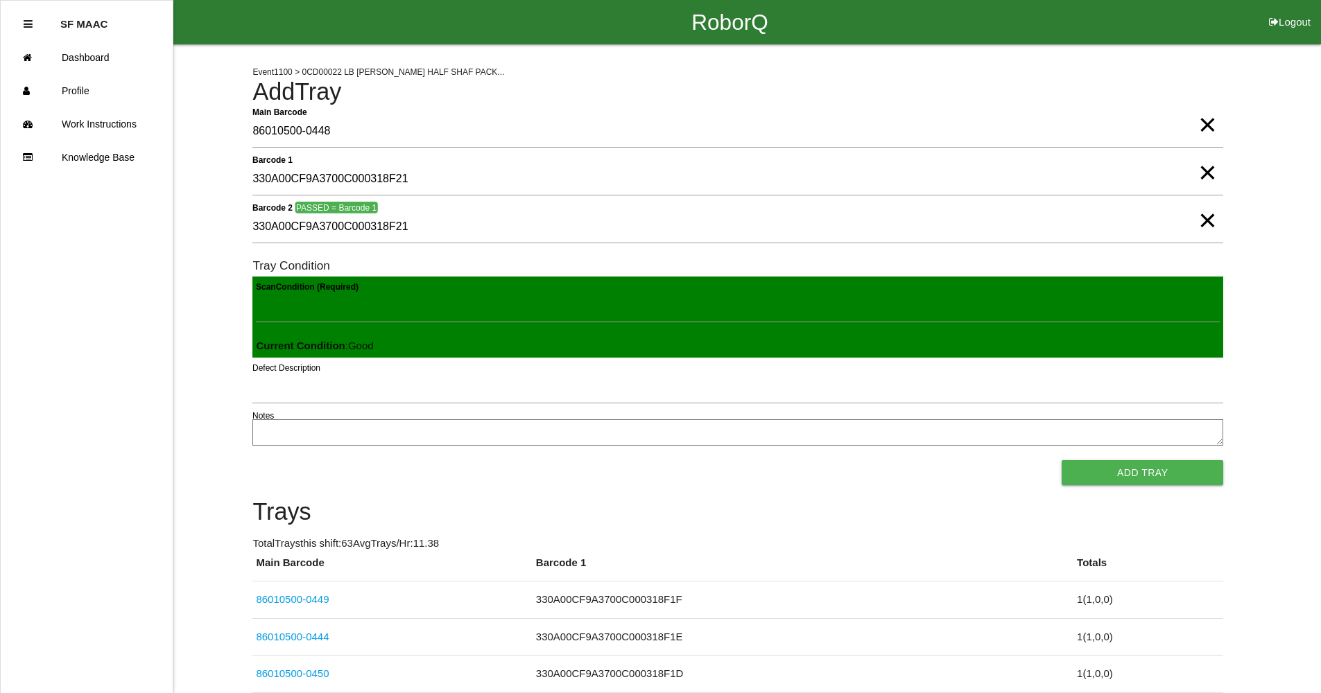
click at [1062, 460] on button "Add Tray" at bounding box center [1143, 472] width 162 height 25
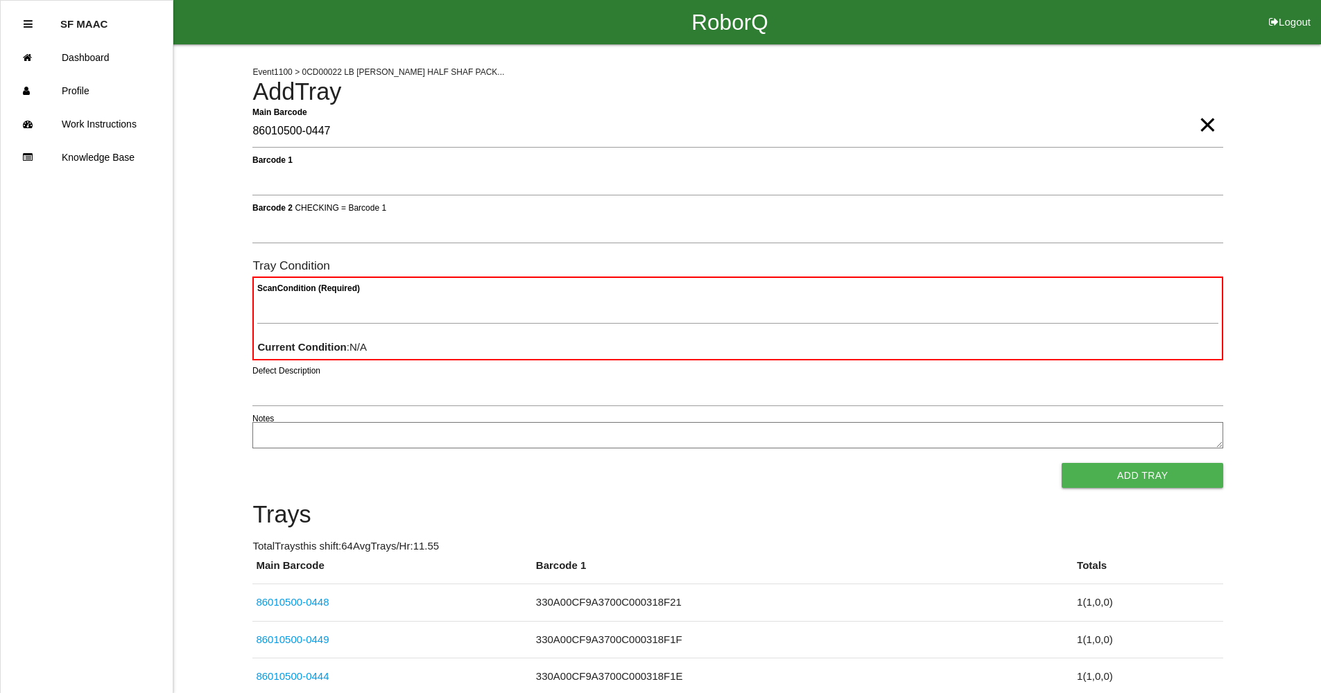
type Barcode "86010500-0447"
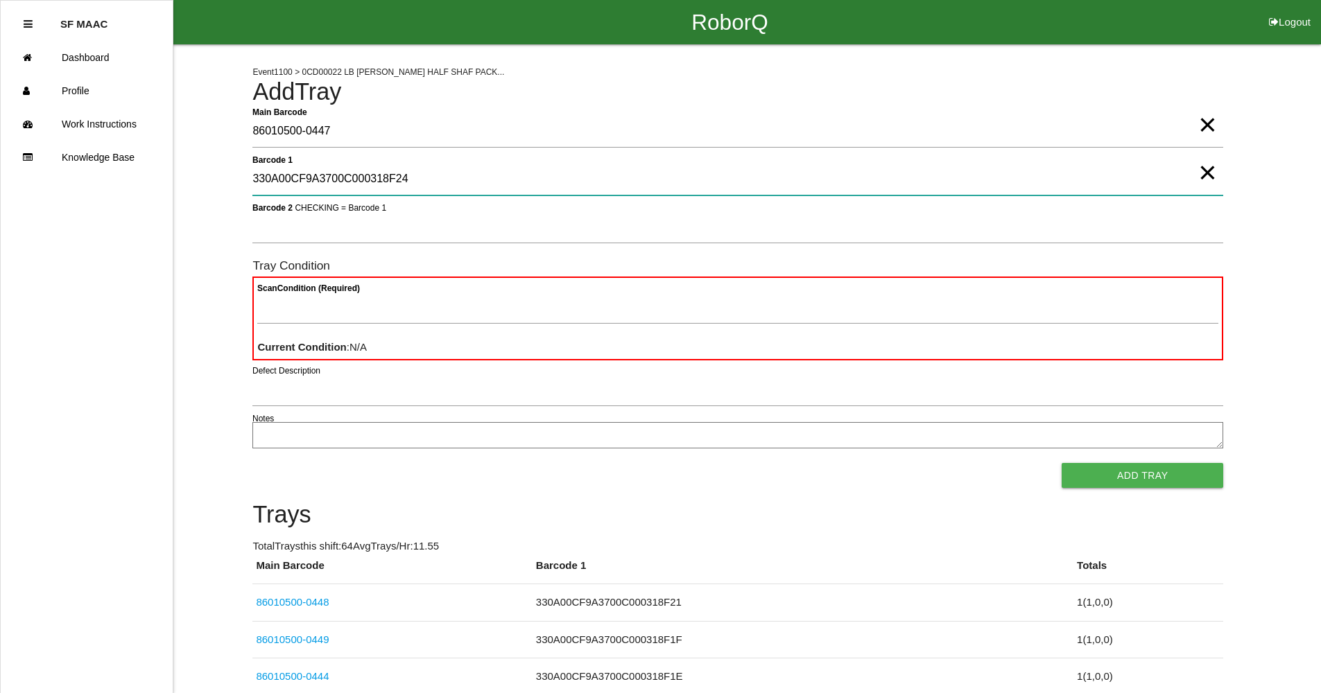
type 1 "330A00CF9A3700C000318F24"
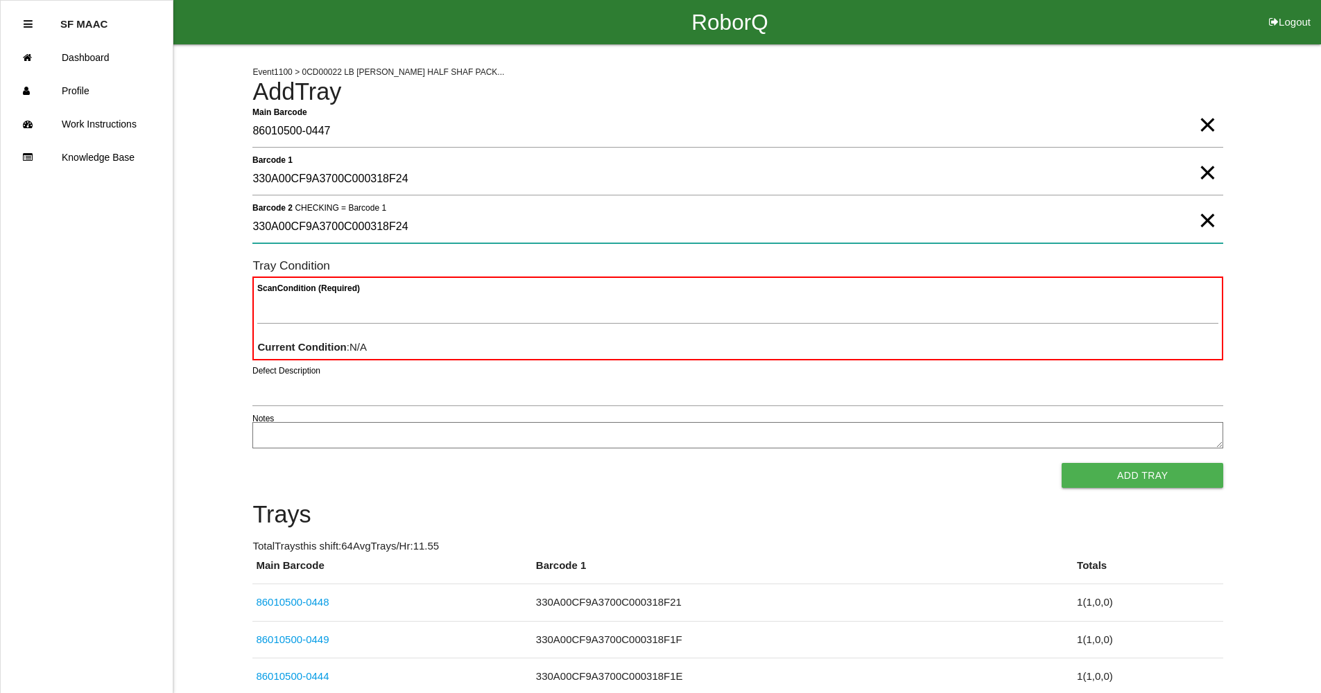
type 2 "330A00CF9A3700C000318F24"
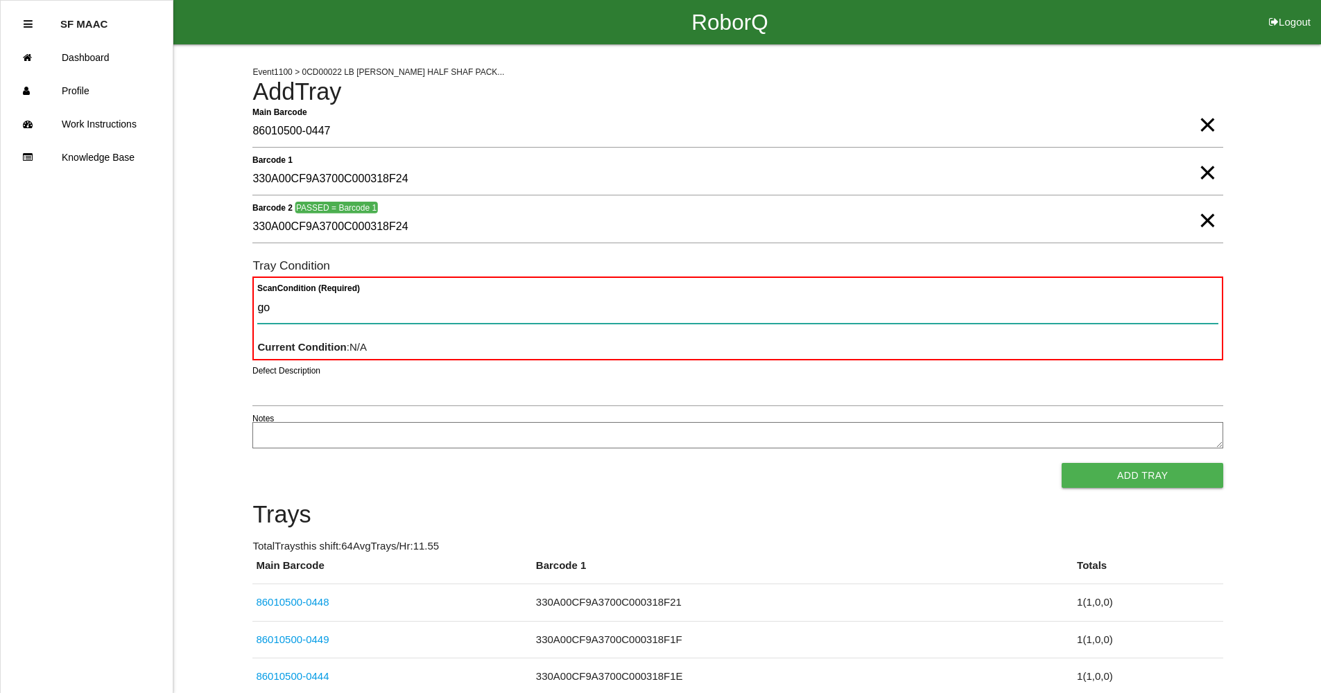
type Condition "goo"
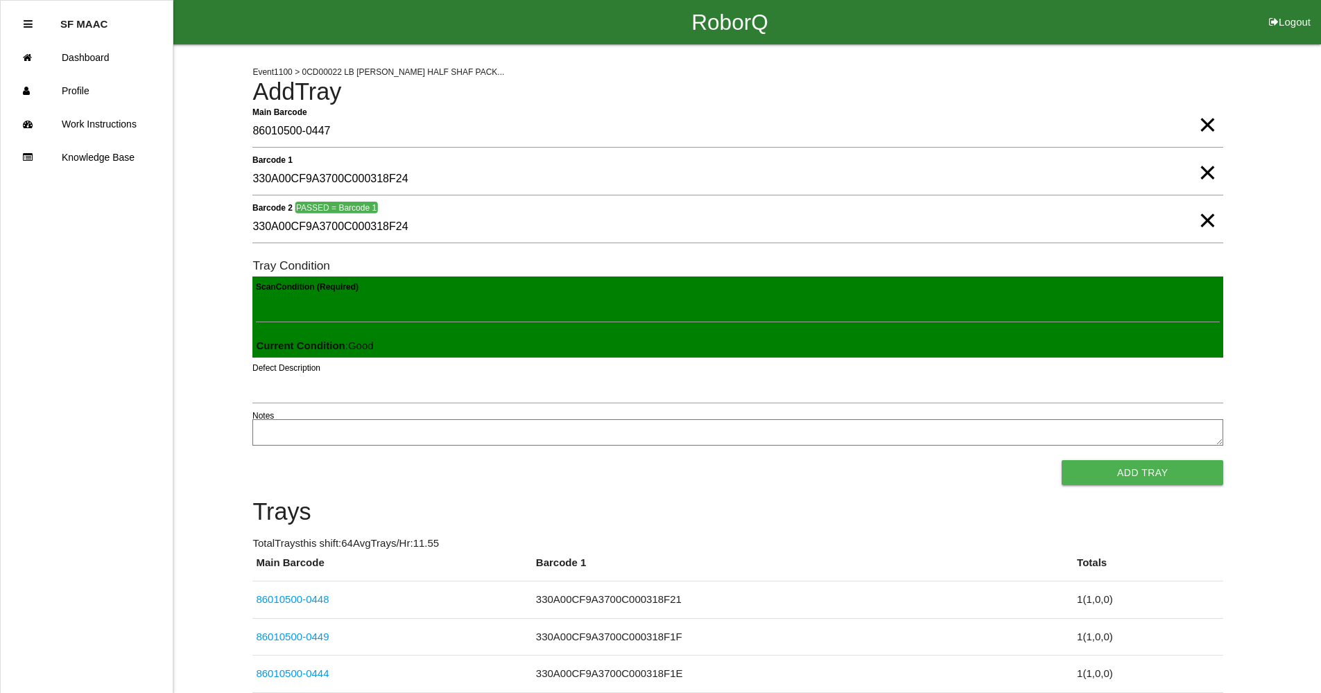
click at [1062, 460] on button "Add Tray" at bounding box center [1143, 472] width 162 height 25
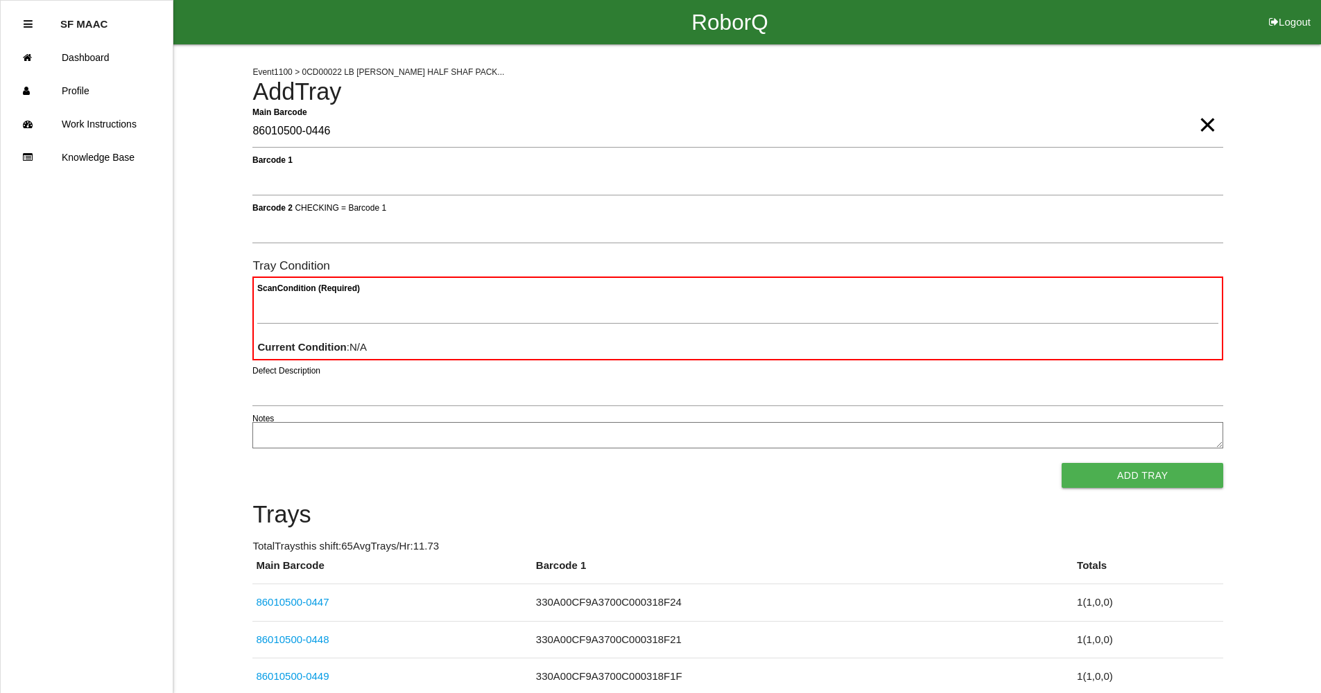
type Barcode "86010500-0446"
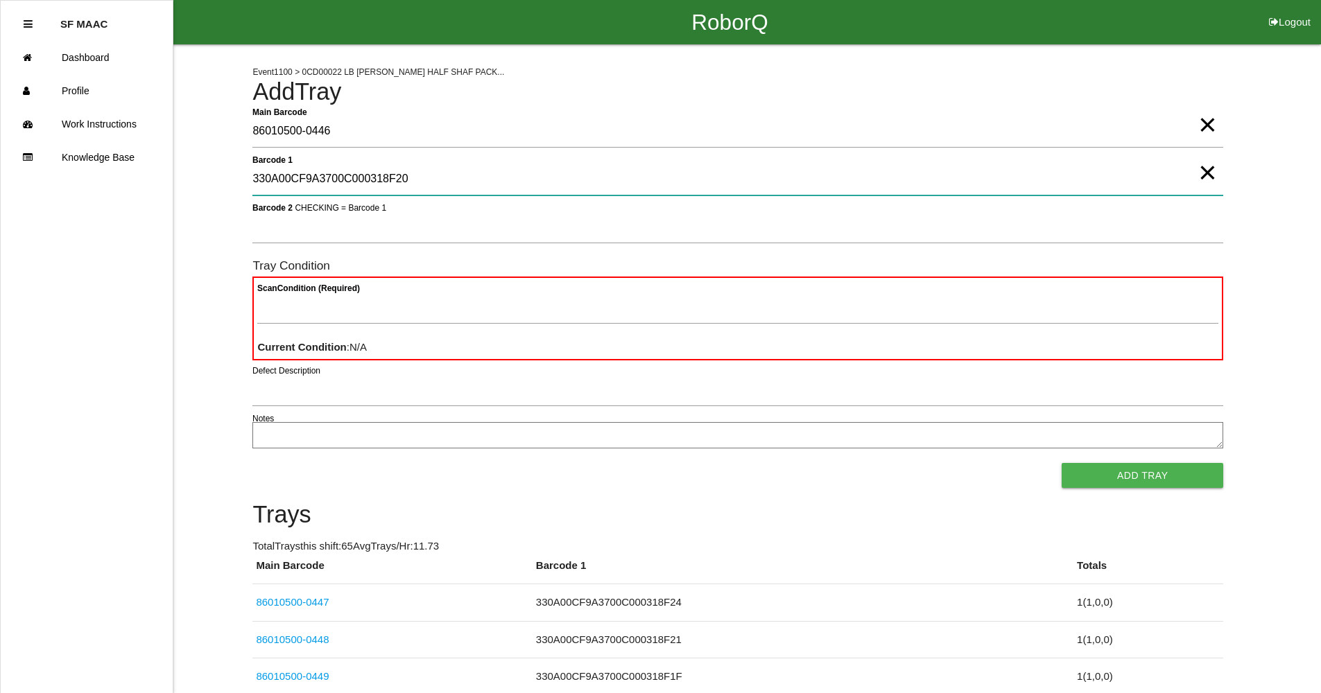
type 1 "330A00CF9A3700C000318F20"
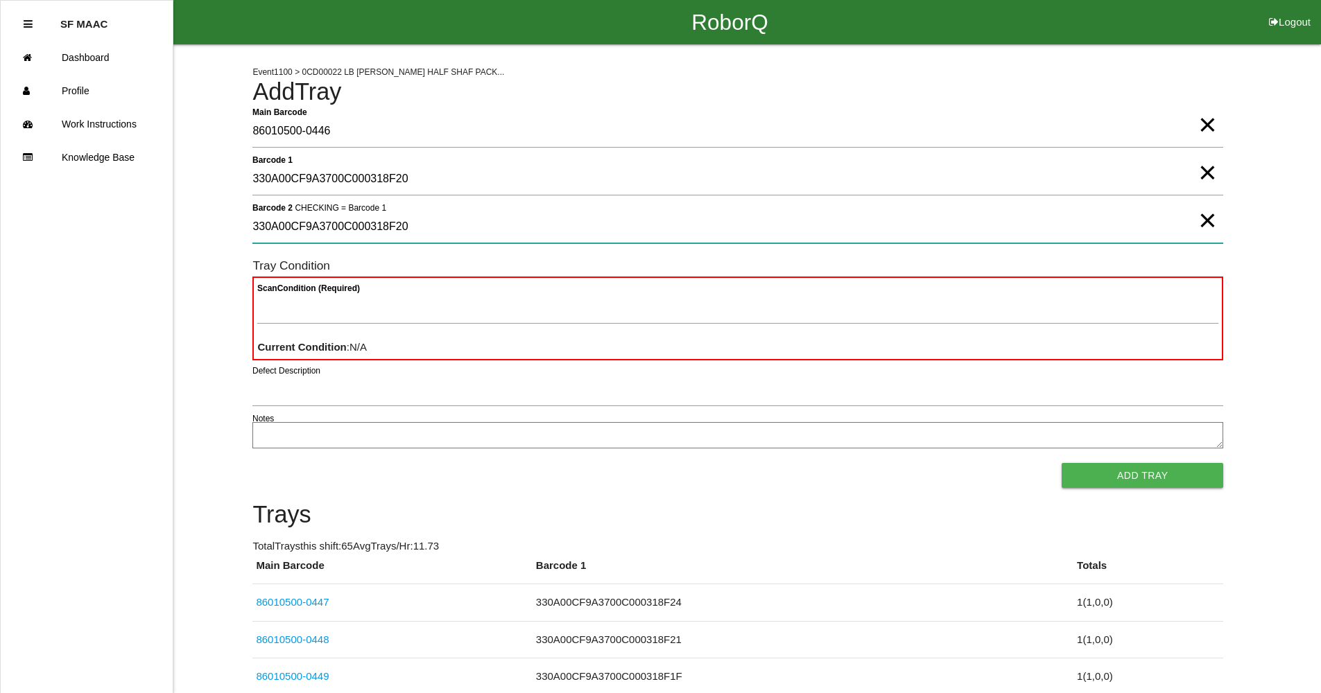
type 2 "330A00CF9A3700C000318F20"
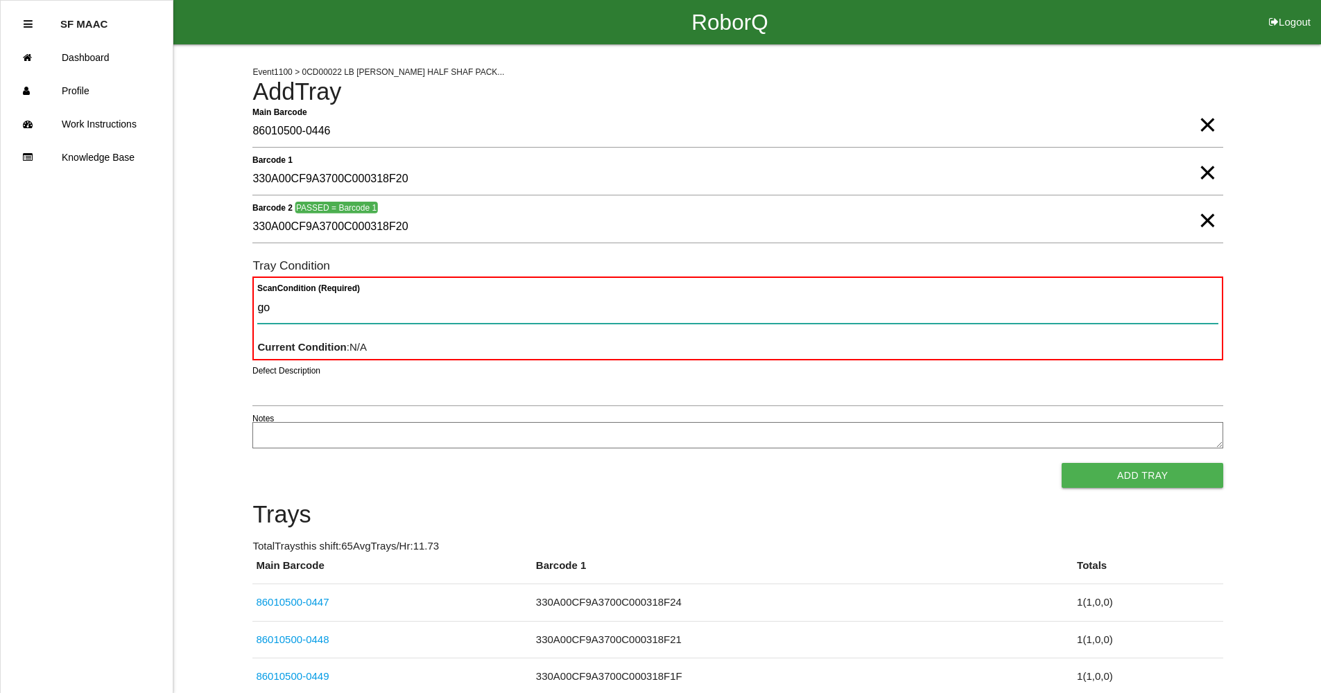
type Condition "goo"
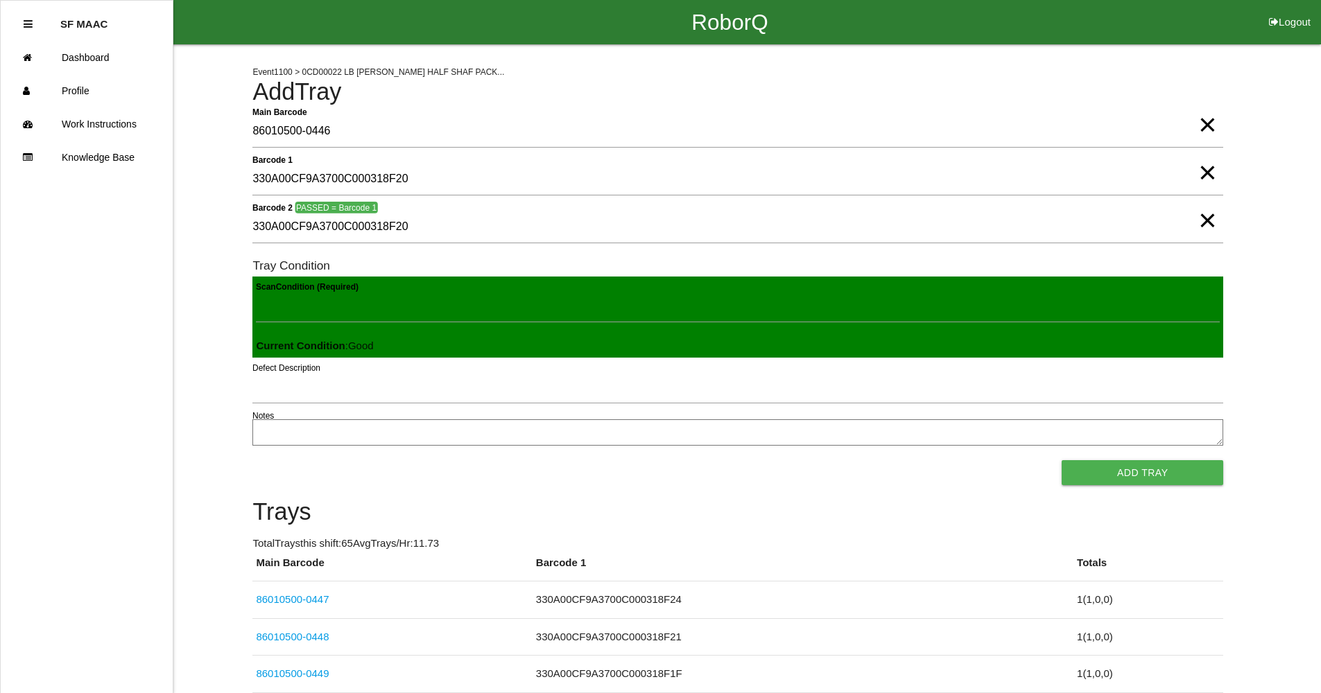
click at [1062, 460] on button "Add Tray" at bounding box center [1143, 472] width 162 height 25
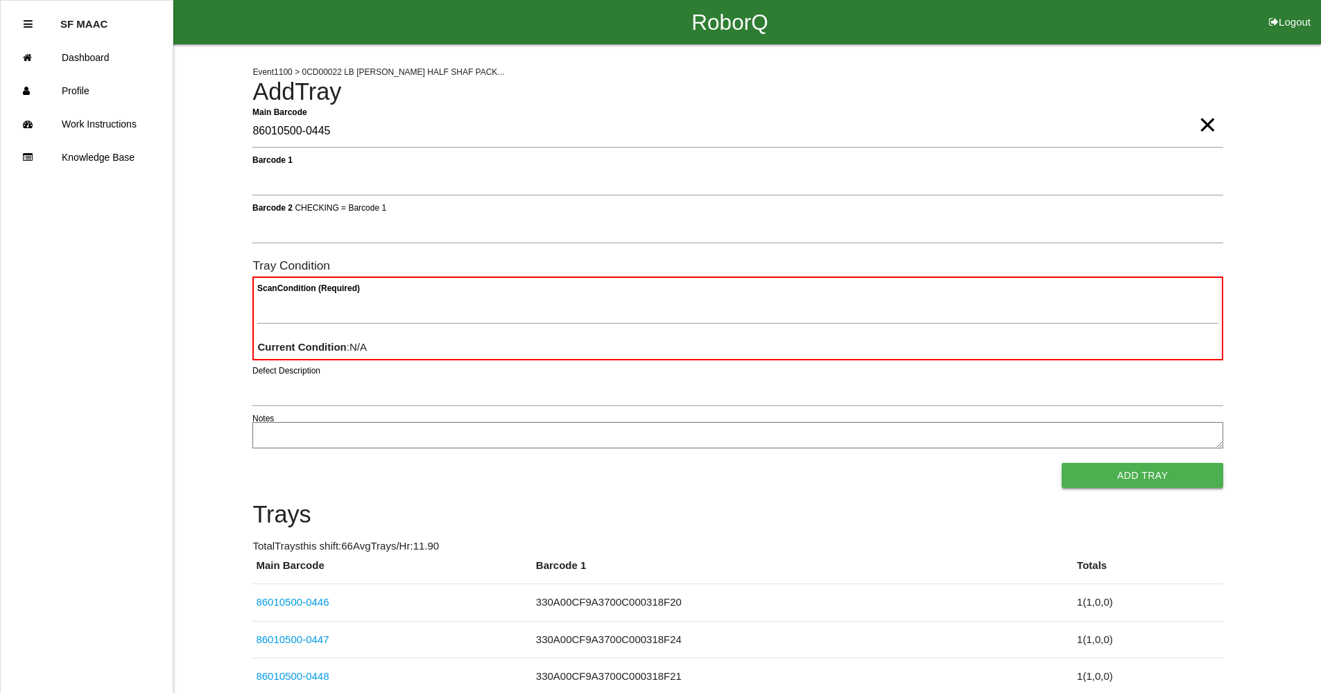
type Barcode "86010500-0445"
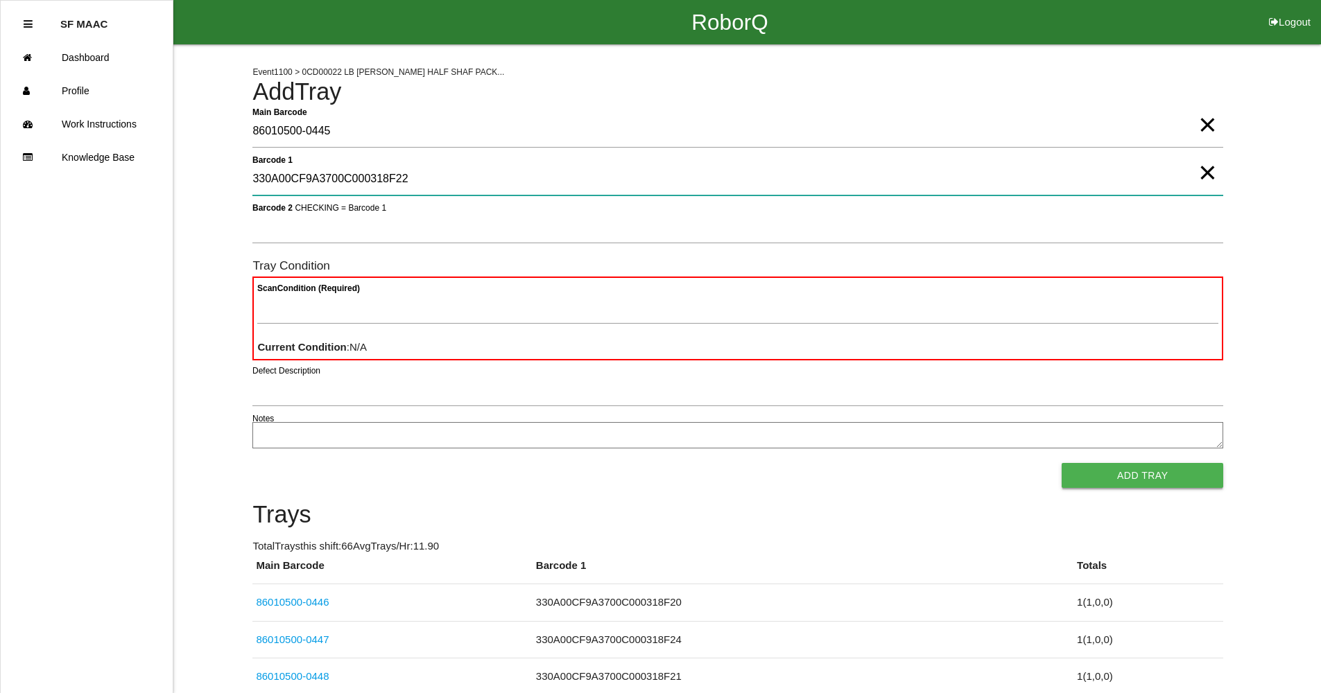
type 1 "330A00CF9A3700C000318F22"
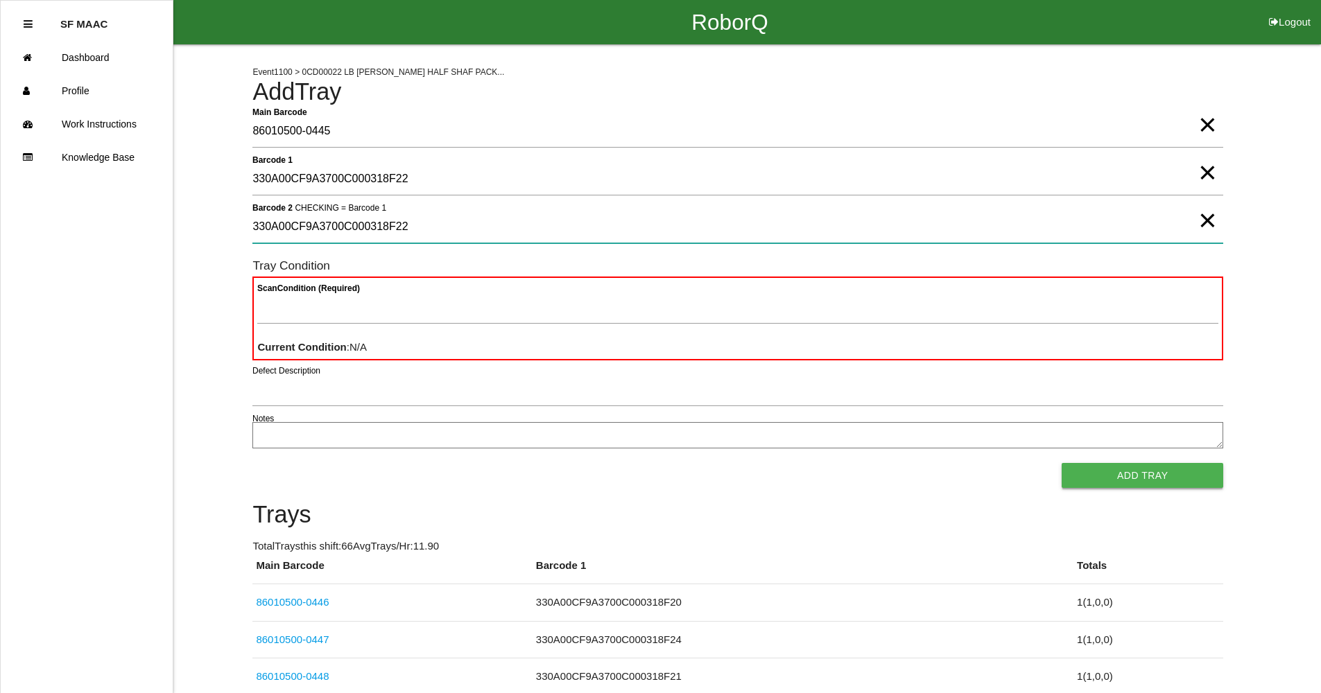
type 2 "330A00CF9A3700C000318F22"
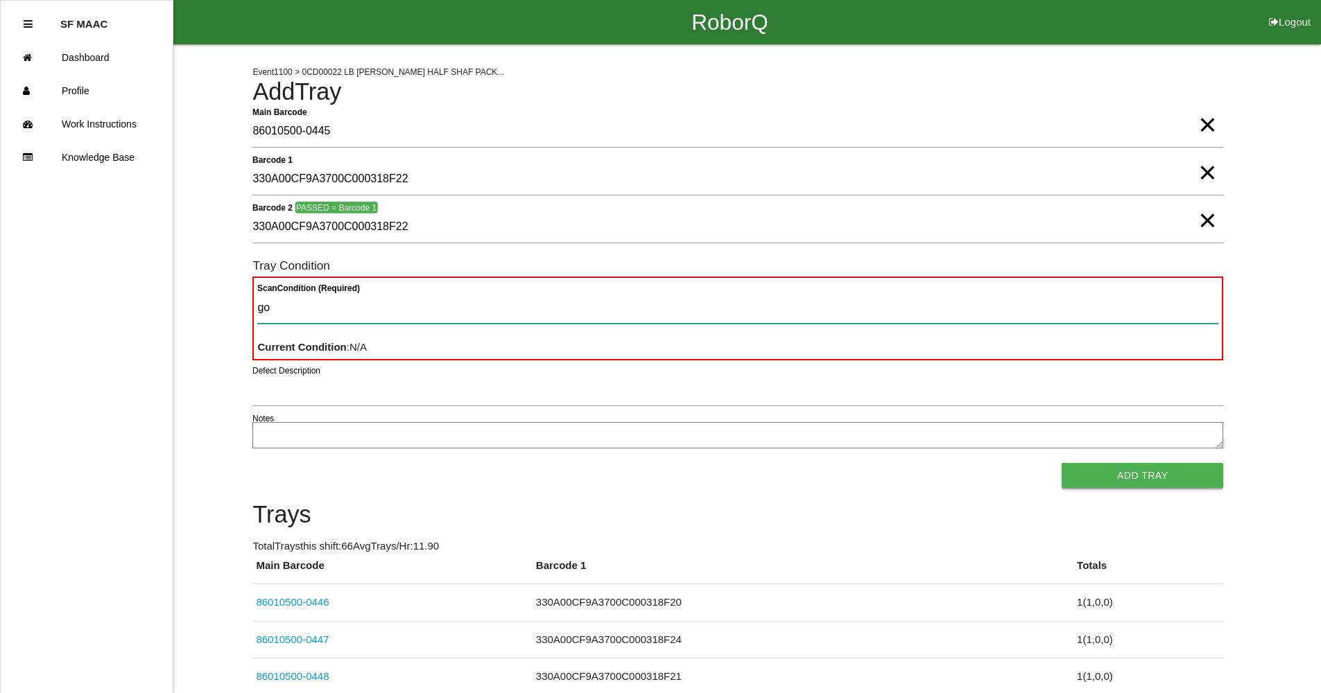
type Condition "goo"
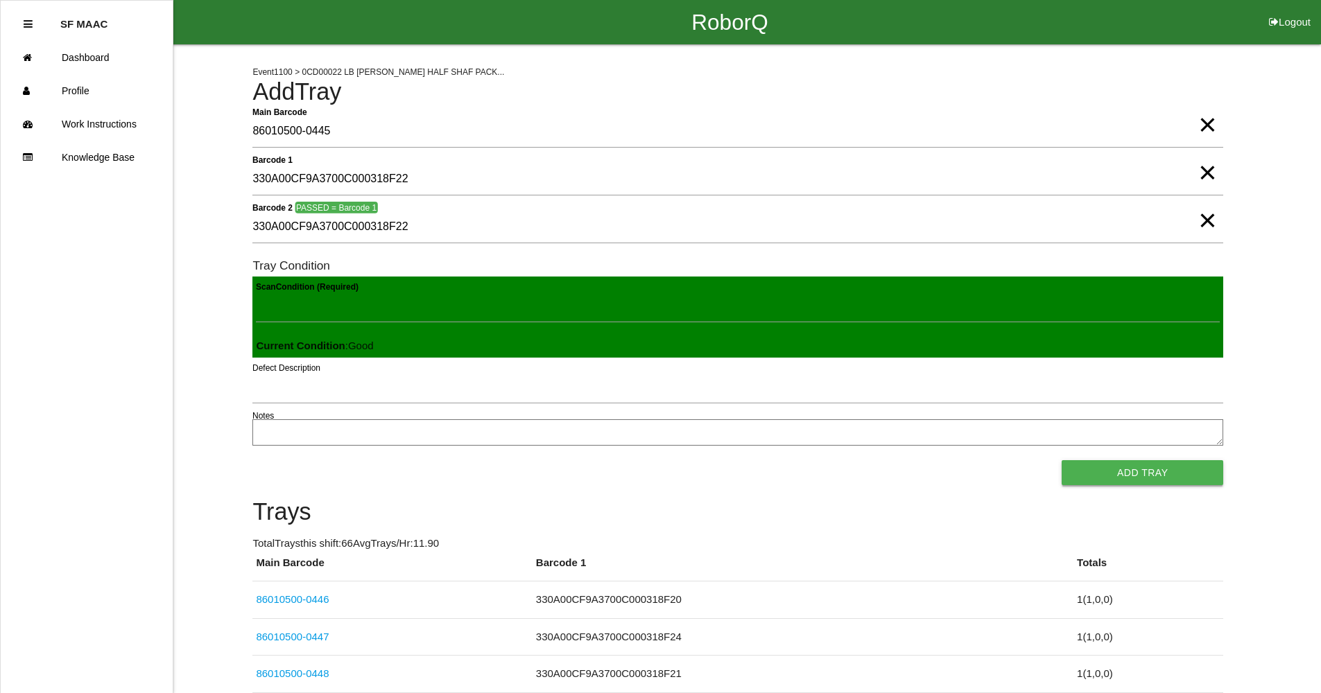
click at [1062, 460] on button "Add Tray" at bounding box center [1143, 472] width 162 height 25
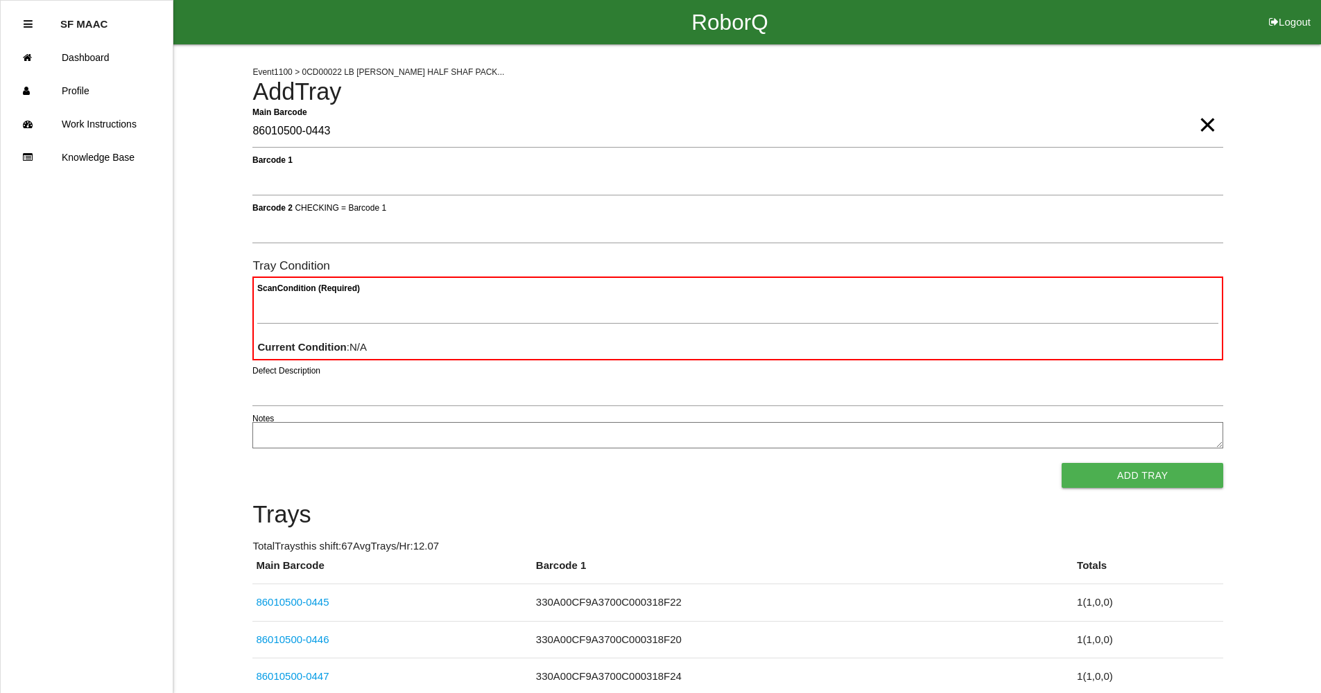
type Barcode "86010500-0443"
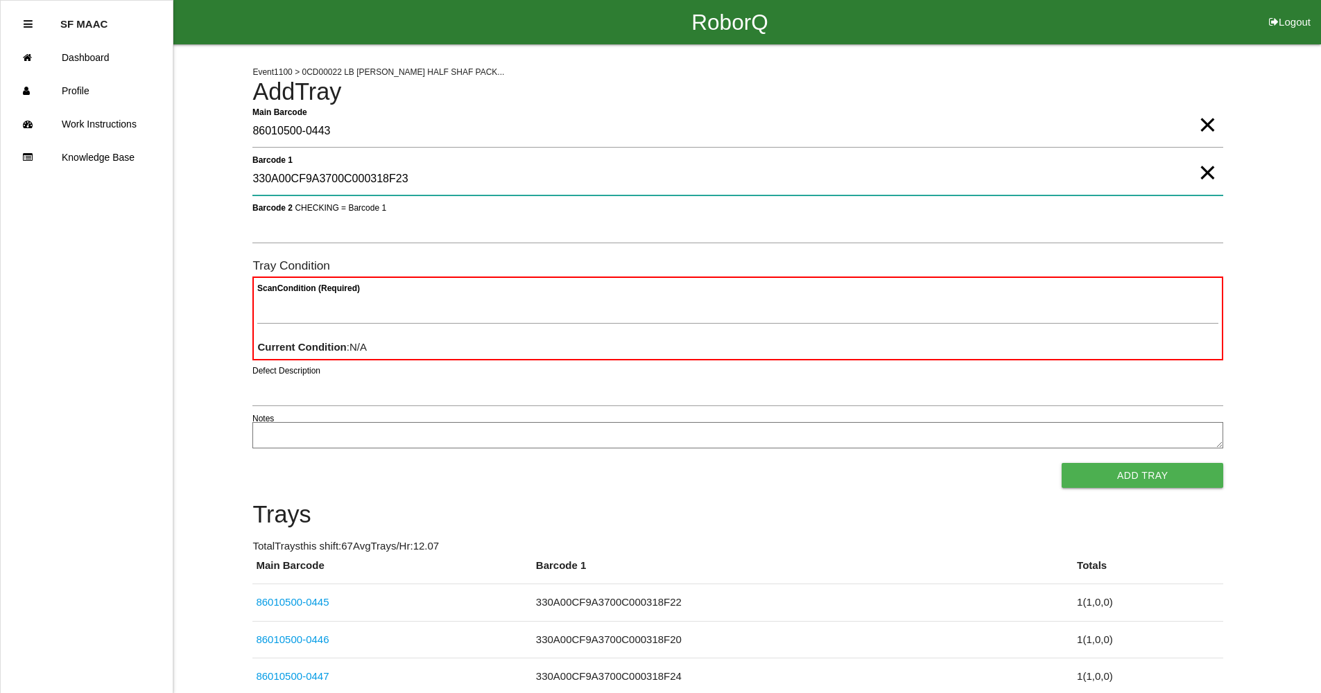
type 1 "330A00CF9A3700C000318F23"
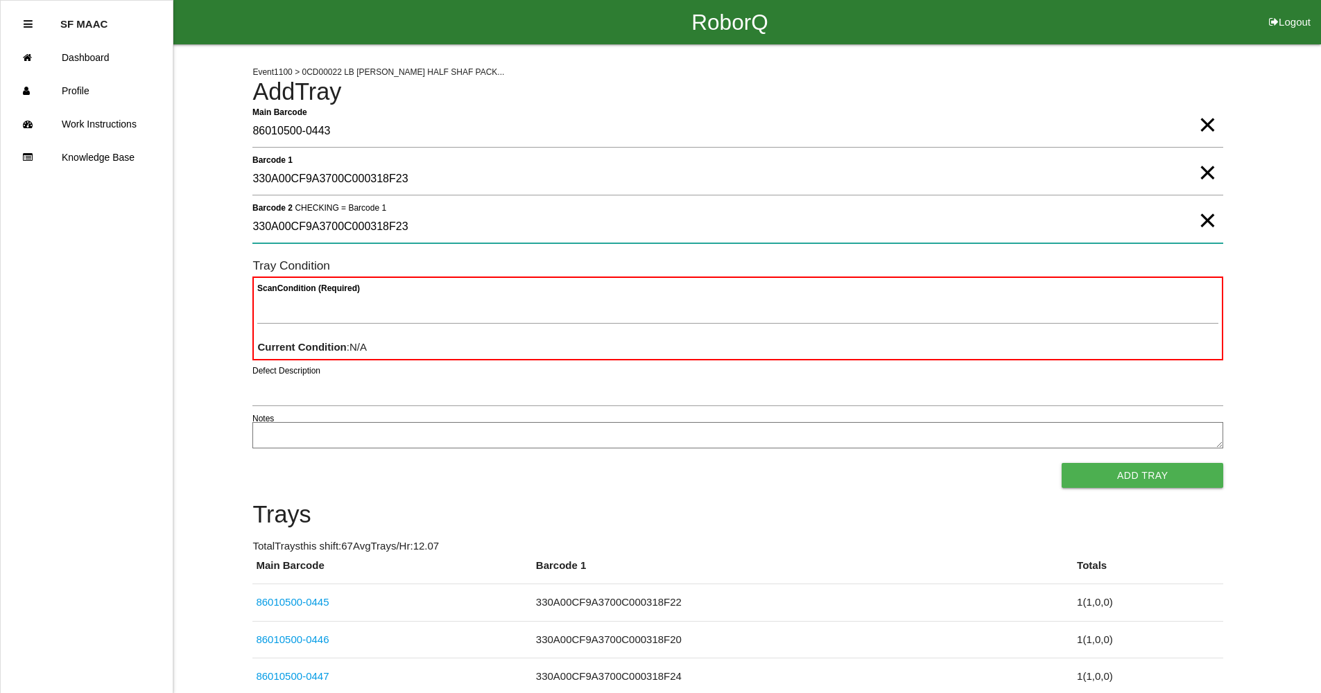
type 2 "330A00CF9A3700C000318F23"
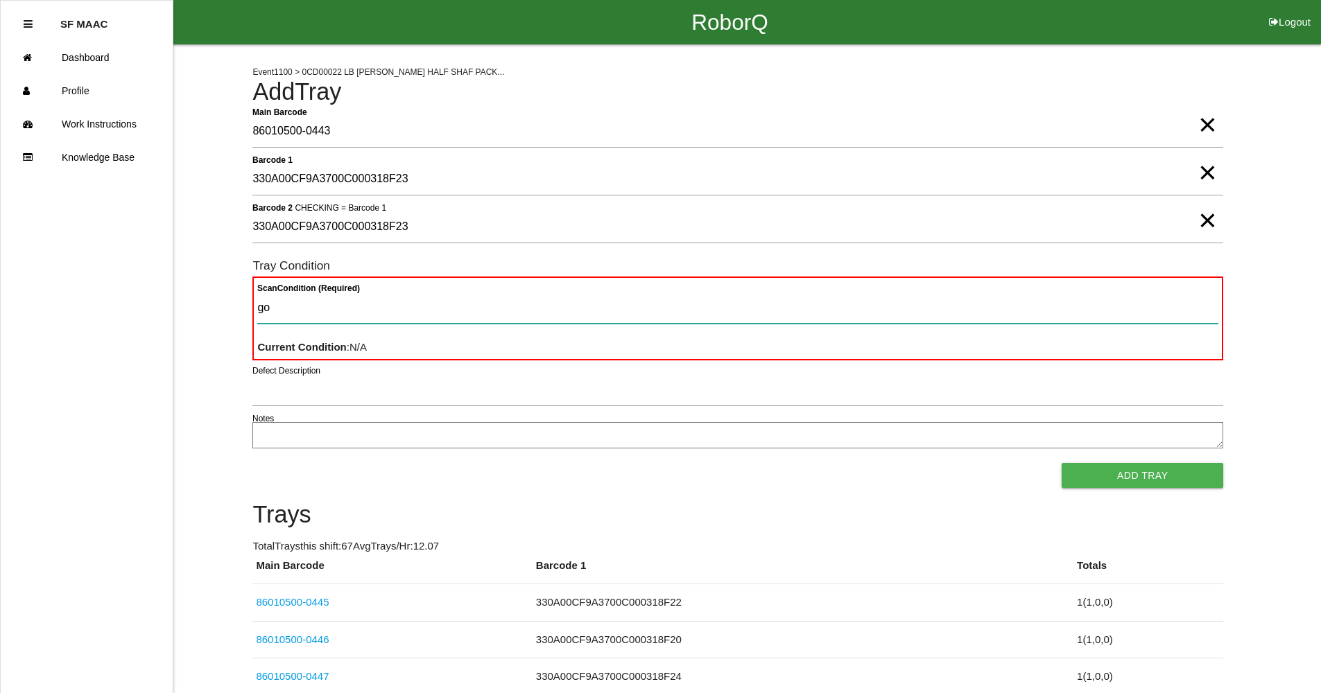
type Condition "goo"
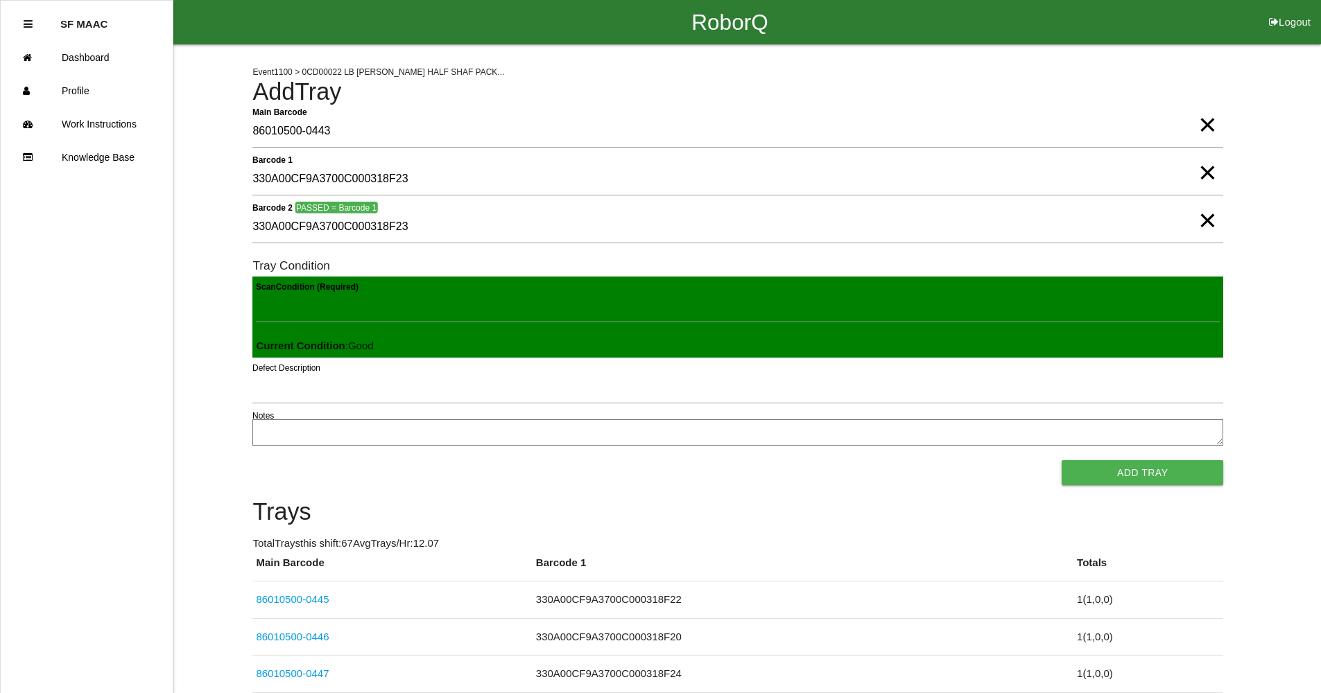
click at [1062, 460] on button "Add Tray" at bounding box center [1143, 472] width 162 height 25
